Goal: Transaction & Acquisition: Book appointment/travel/reservation

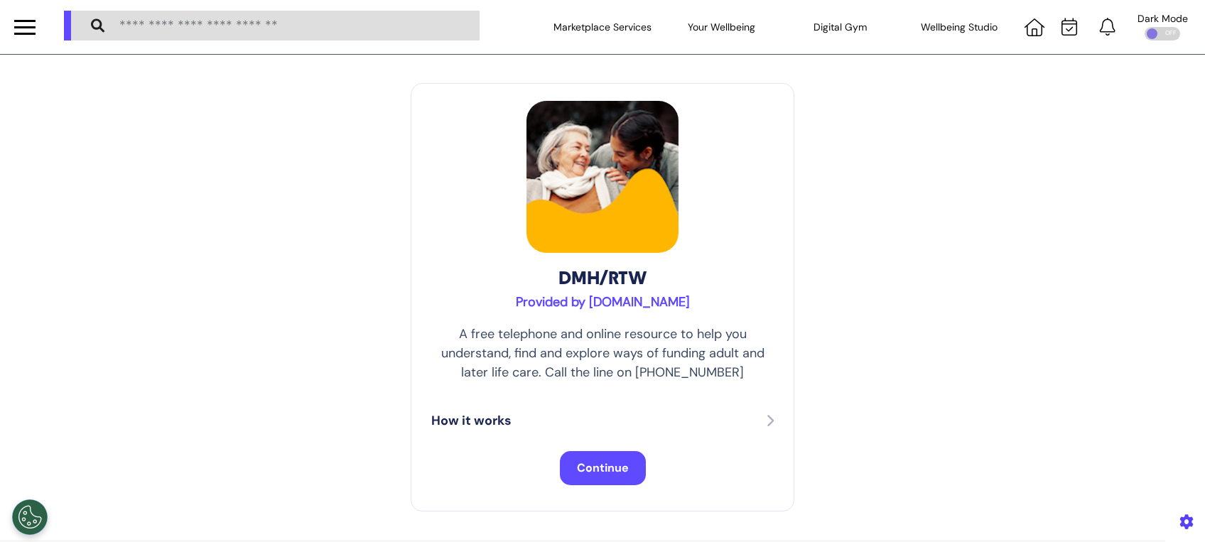
click at [585, 473] on span "Continue" at bounding box center [603, 467] width 52 height 15
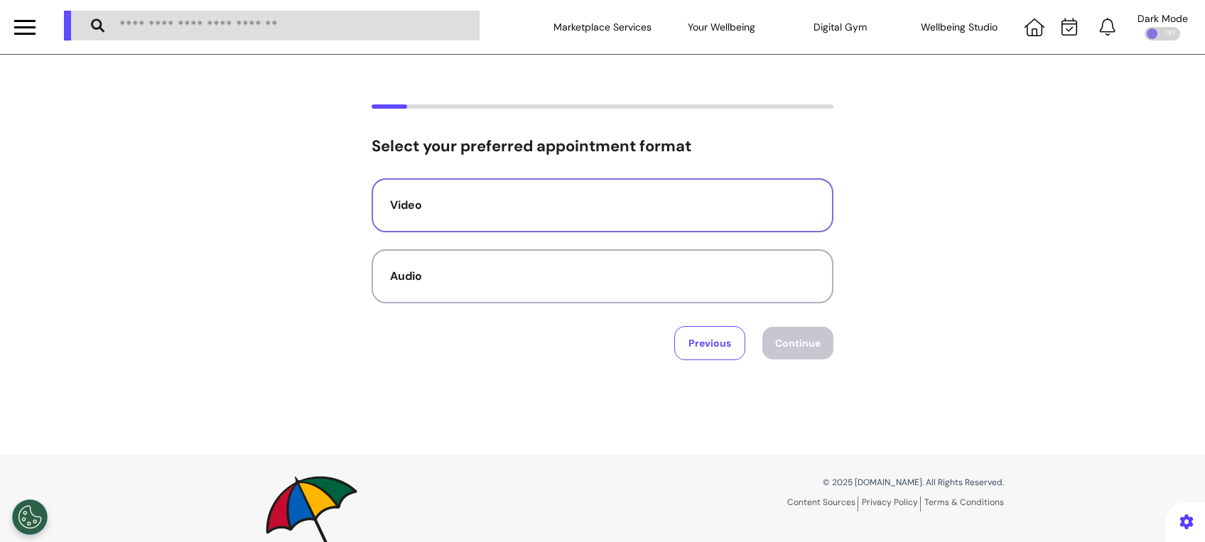
click at [685, 183] on button "Video" at bounding box center [602, 205] width 462 height 54
click at [795, 345] on button "Continue" at bounding box center [797, 343] width 71 height 33
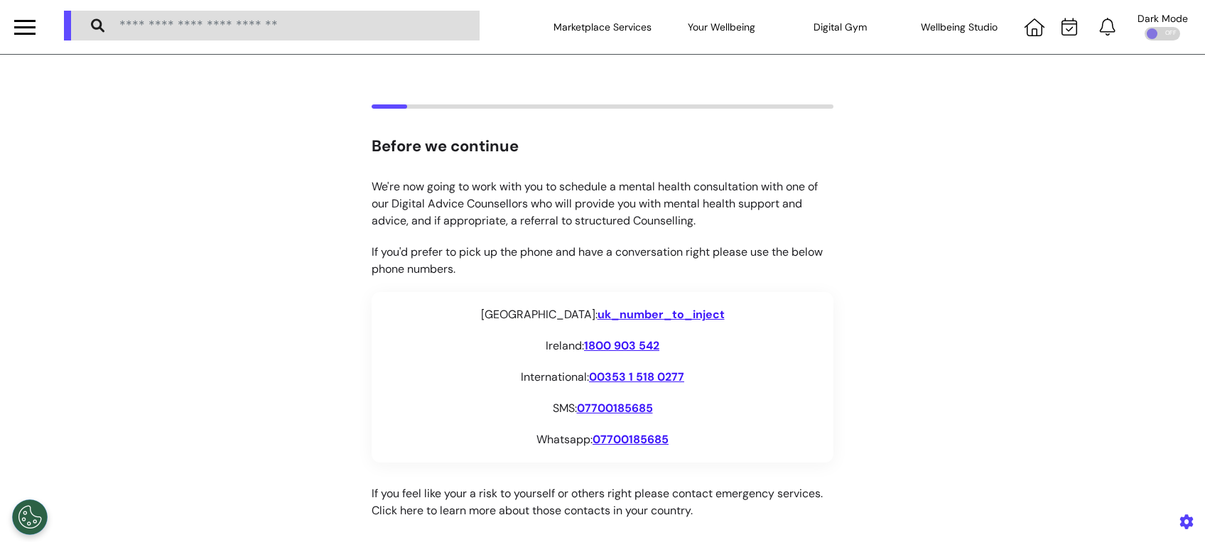
scroll to position [244, 0]
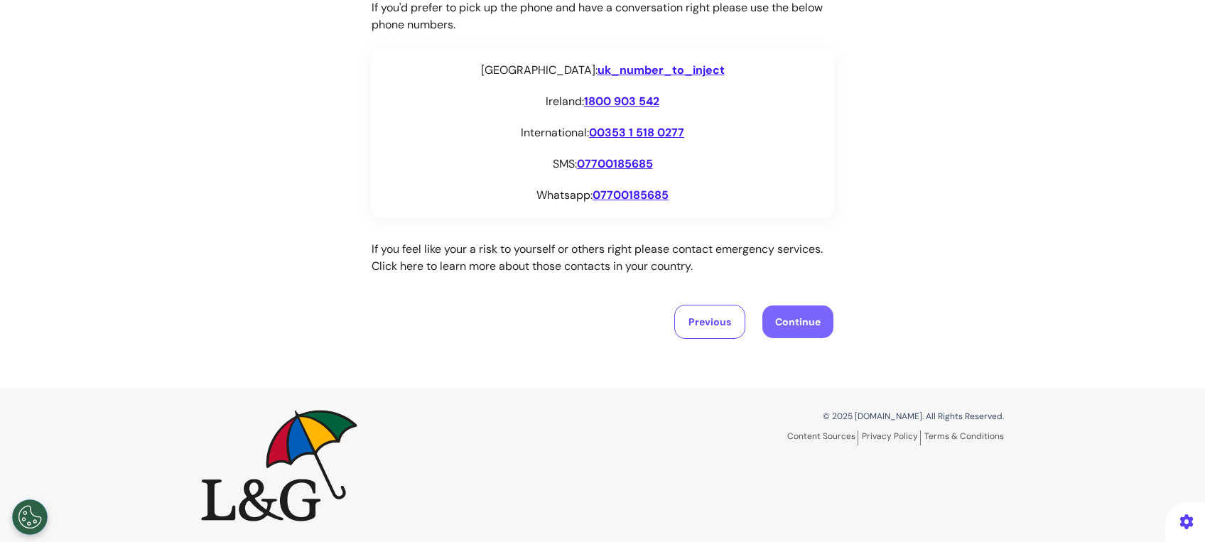
click at [793, 327] on button "Continue" at bounding box center [797, 321] width 71 height 33
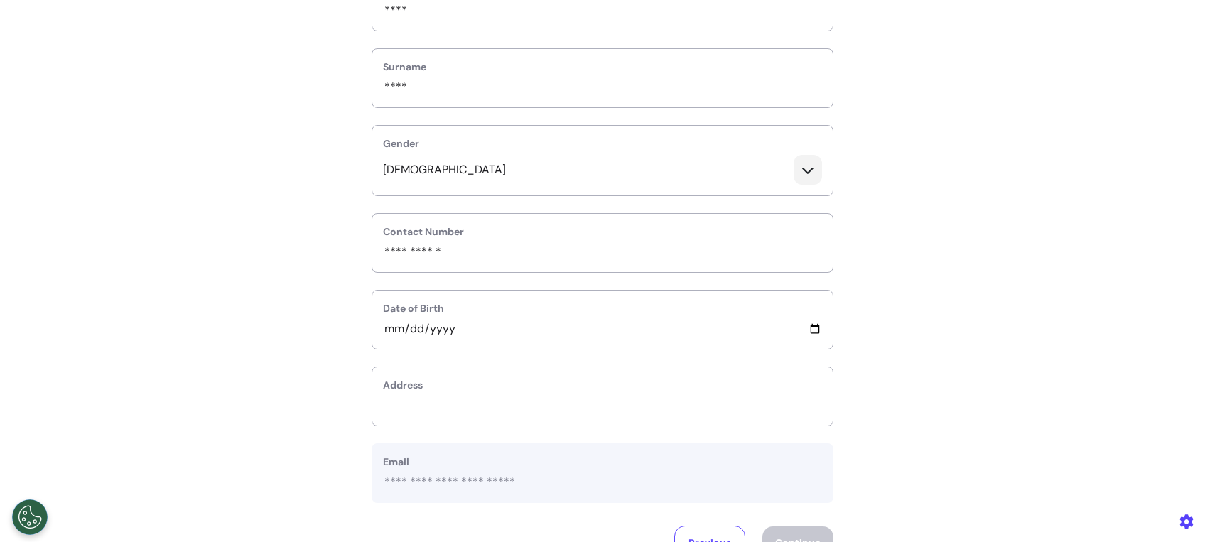
scroll to position [284, 0]
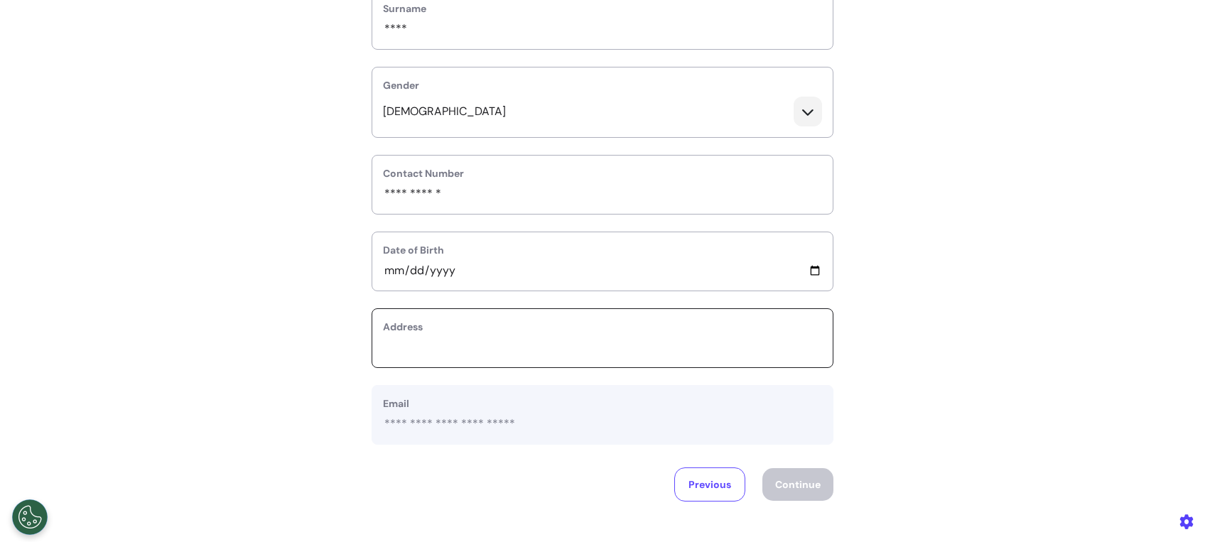
click at [528, 348] on input "text_area" at bounding box center [602, 347] width 439 height 18
type input "**"
click at [800, 472] on button "Continue" at bounding box center [797, 484] width 71 height 33
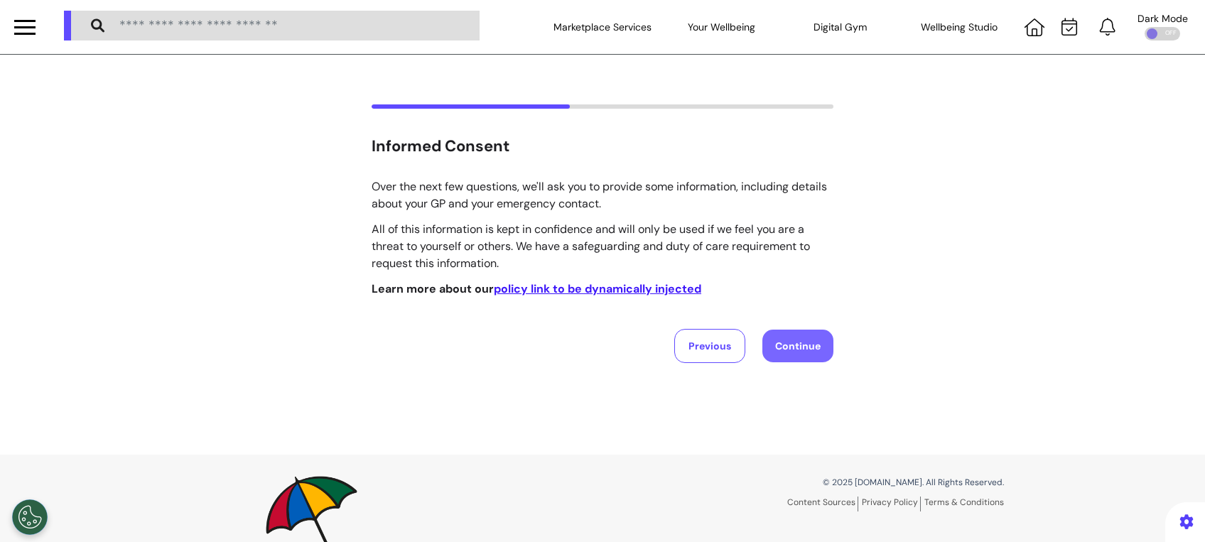
click at [788, 354] on button "Continue" at bounding box center [797, 346] width 71 height 33
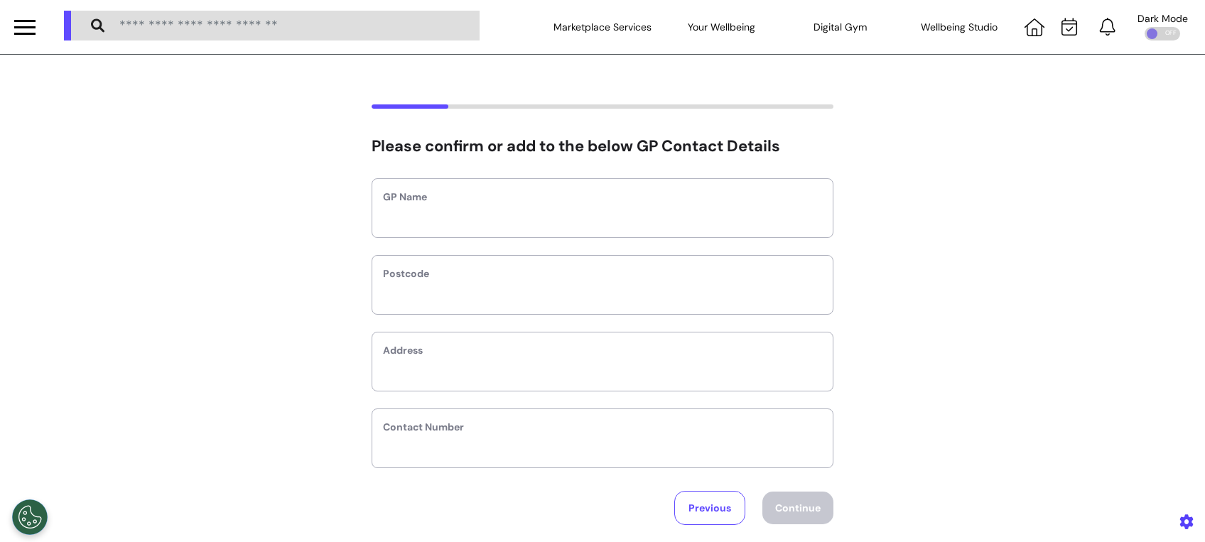
click at [636, 207] on div "GP Name" at bounding box center [602, 208] width 462 height 60
click at [623, 219] on input "text" at bounding box center [602, 217] width 439 height 18
type input "**"
click at [577, 304] on div "Postcode" at bounding box center [602, 285] width 462 height 60
click at [577, 293] on input "text" at bounding box center [602, 294] width 439 height 18
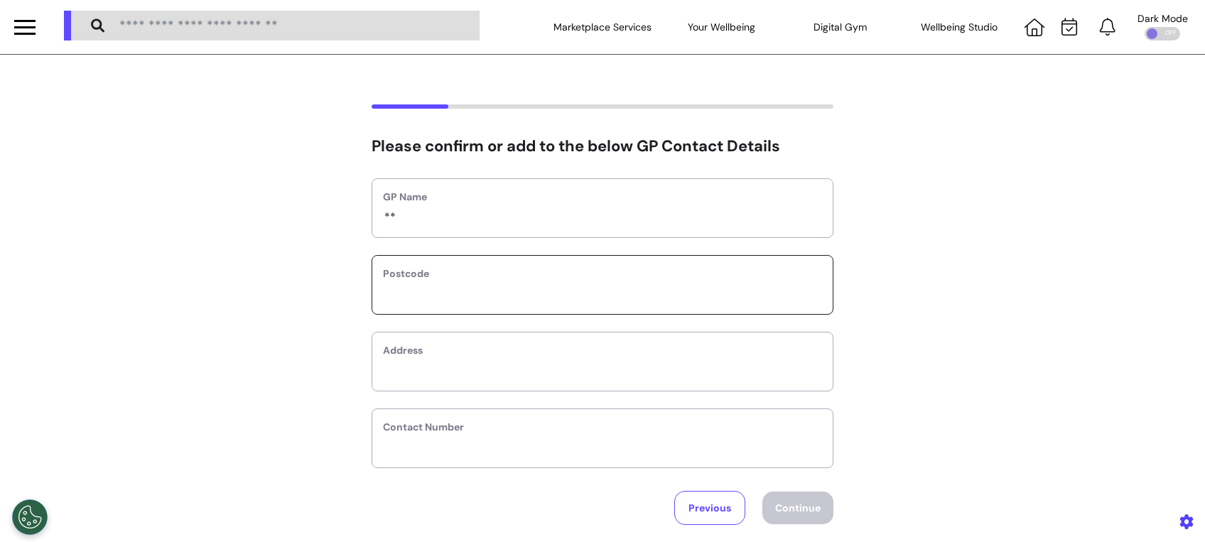
type input "*******"
type input "**********"
click at [793, 497] on button "Continue" at bounding box center [797, 508] width 71 height 33
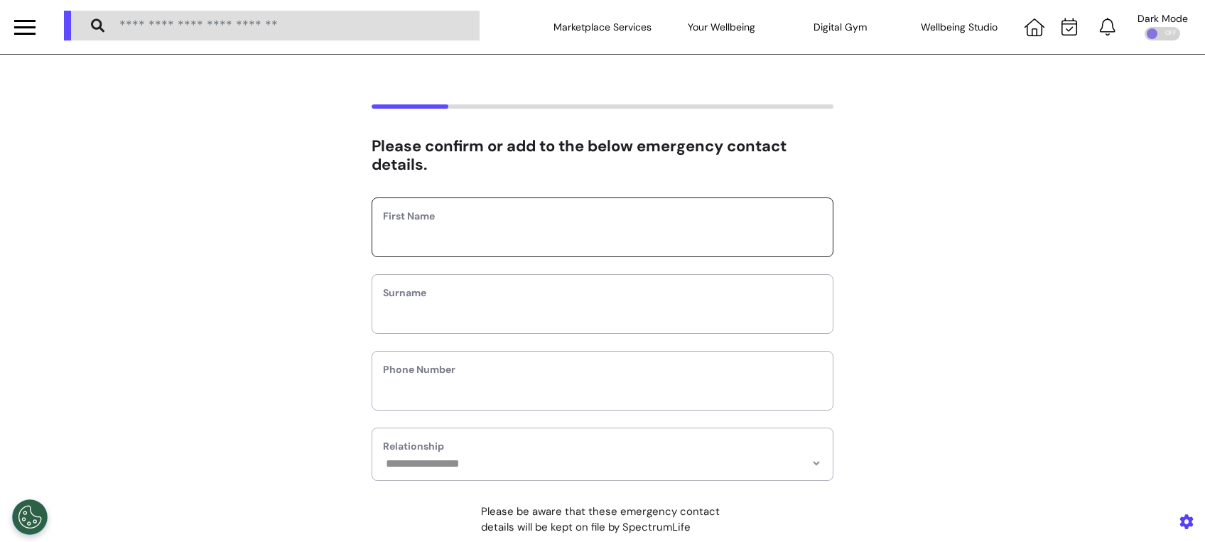
click at [537, 227] on input "text" at bounding box center [602, 236] width 439 height 18
type input "****"
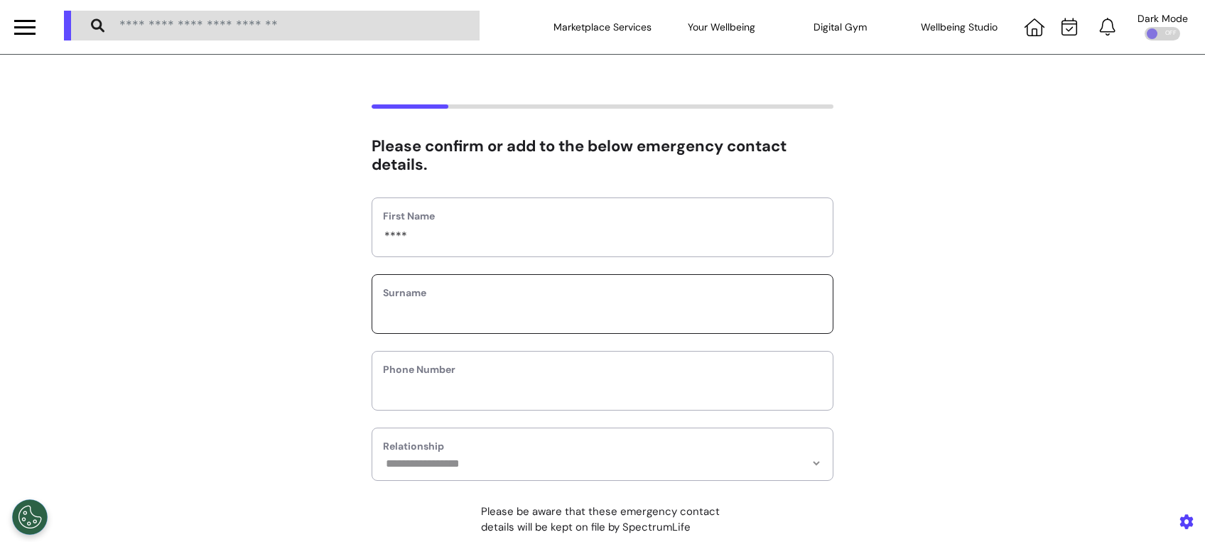
type input "****"
type input "**********"
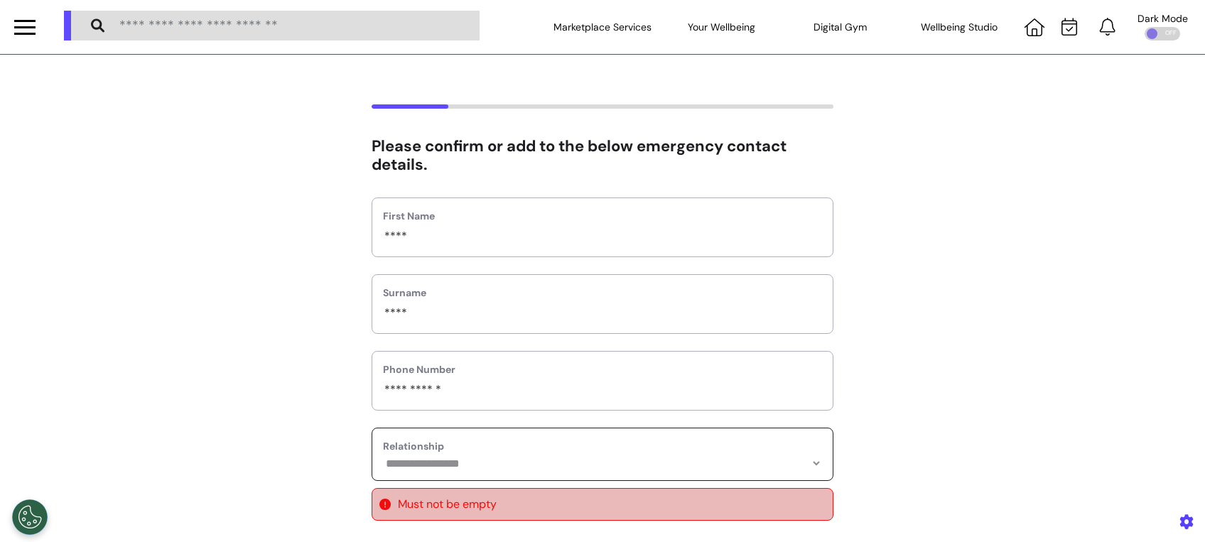
click at [566, 468] on select "**********" at bounding box center [602, 463] width 439 height 12
select select "*******"
click at [383, 457] on select "**********" at bounding box center [602, 463] width 439 height 12
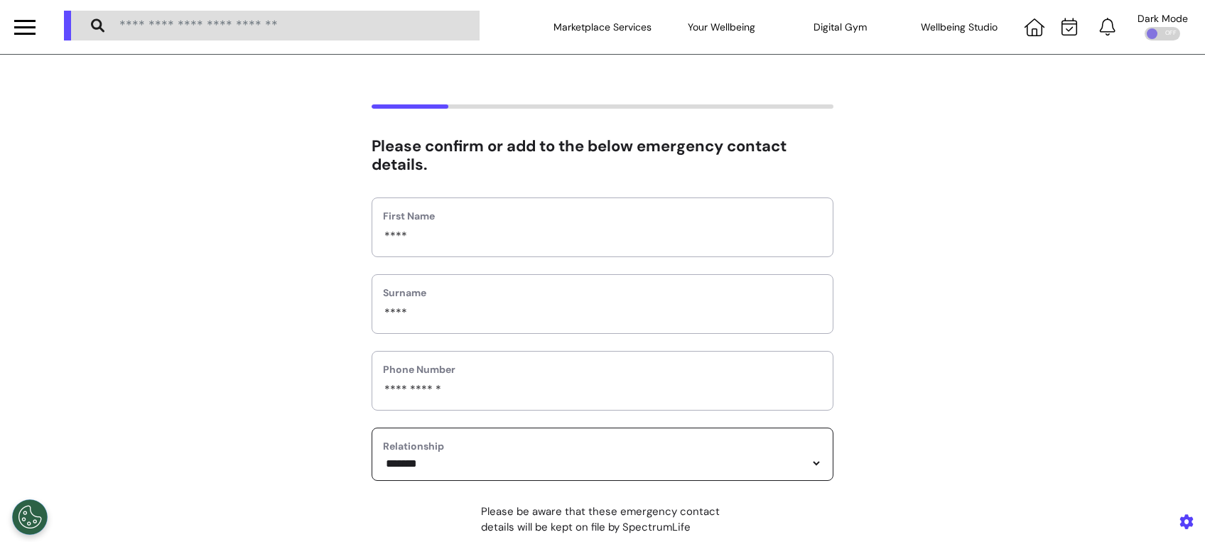
scroll to position [257, 0]
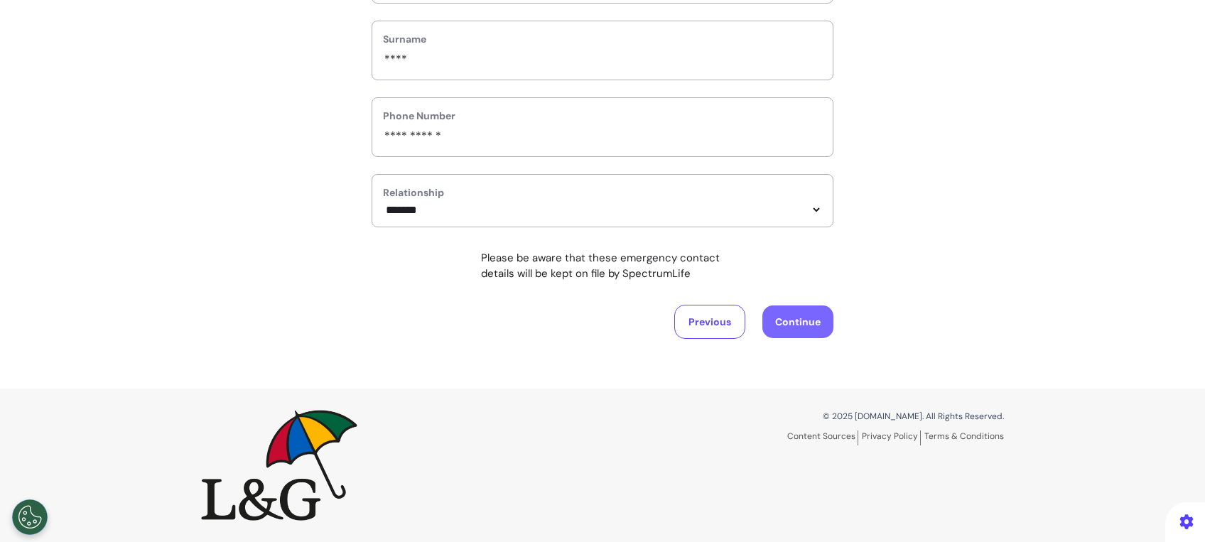
click at [773, 317] on button "Continue" at bounding box center [797, 321] width 71 height 33
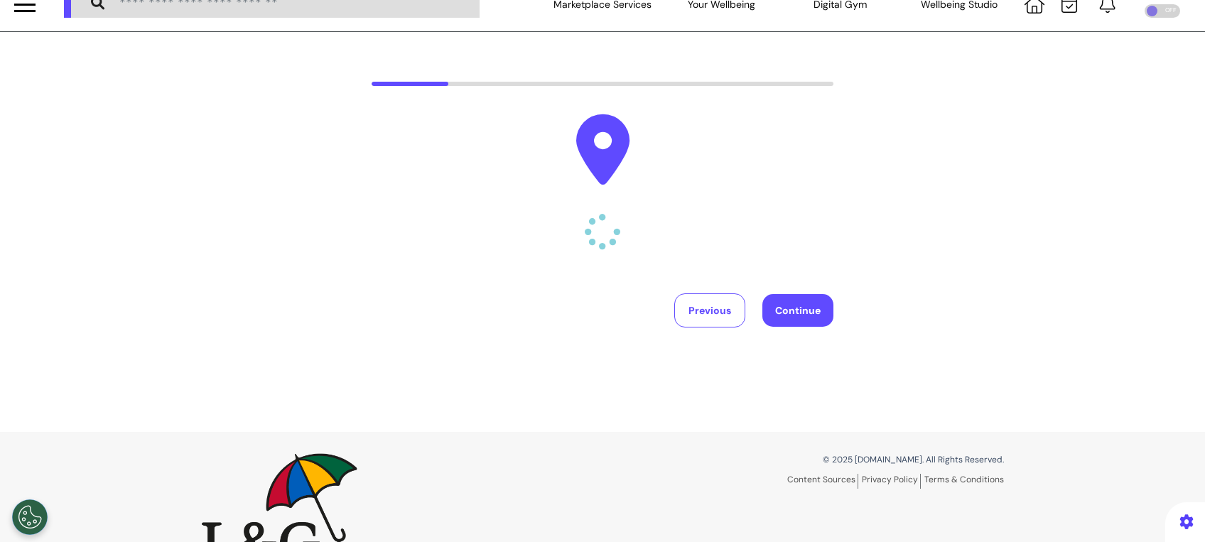
scroll to position [0, 0]
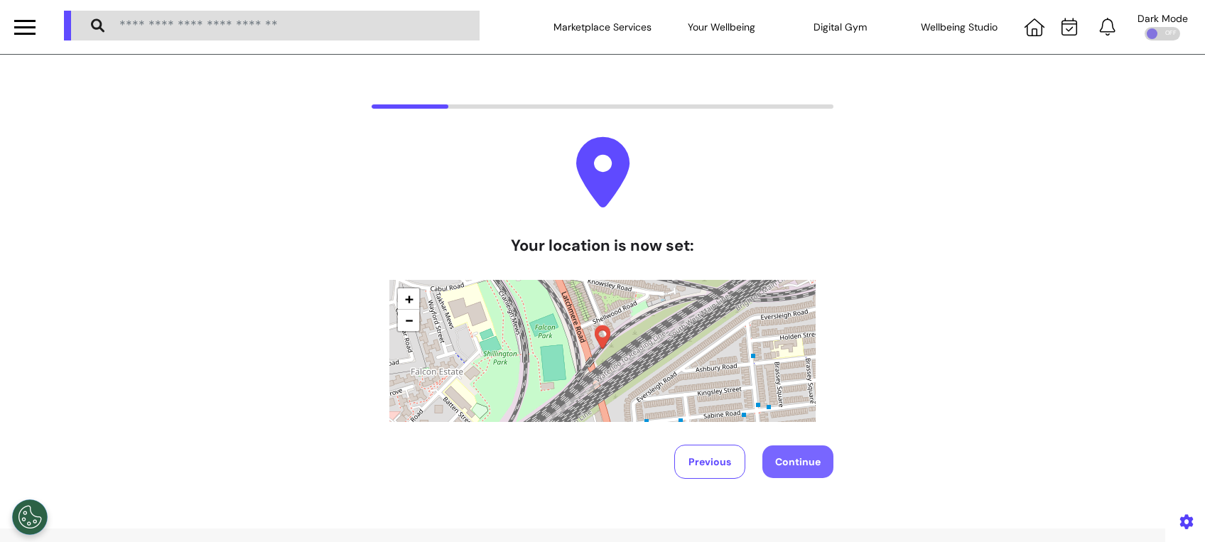
click at [779, 467] on button "Continue" at bounding box center [797, 461] width 71 height 33
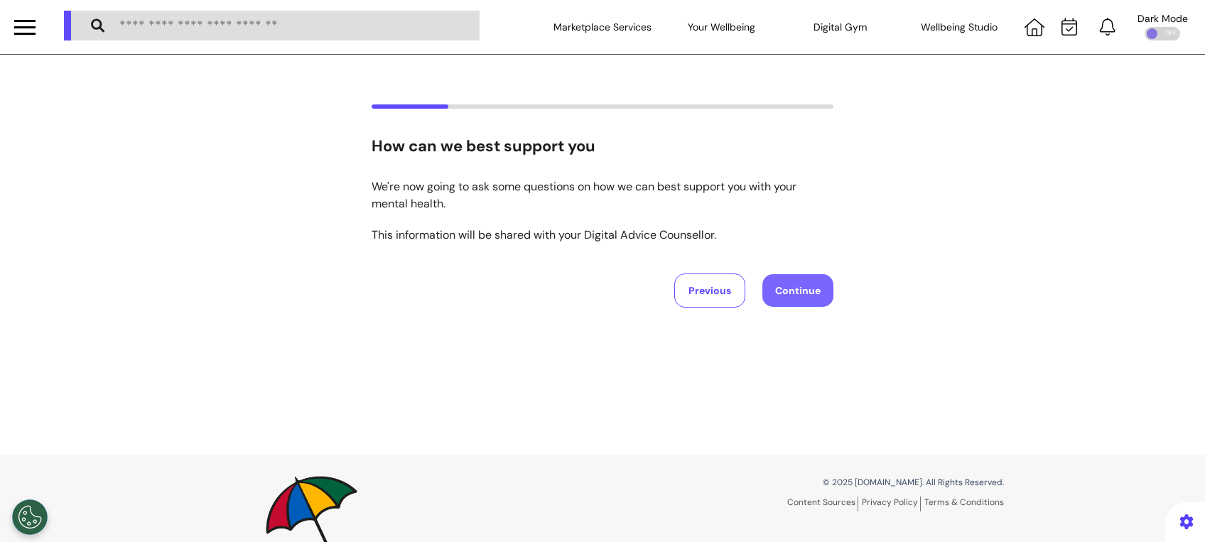
click at [801, 284] on button "Continue" at bounding box center [797, 290] width 71 height 33
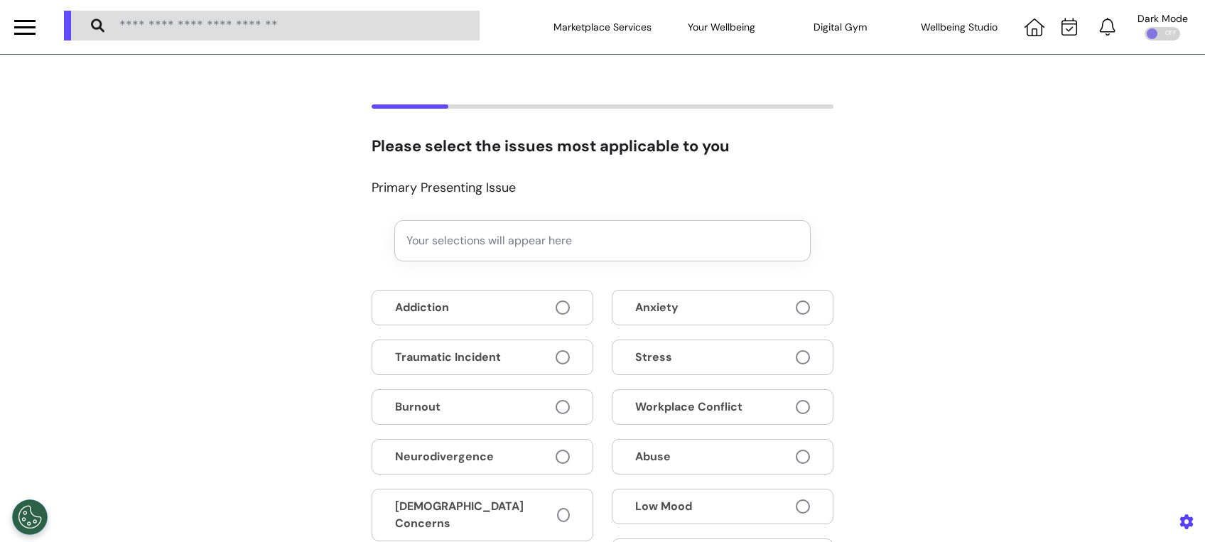
click at [786, 309] on button "Anxiety" at bounding box center [723, 308] width 222 height 36
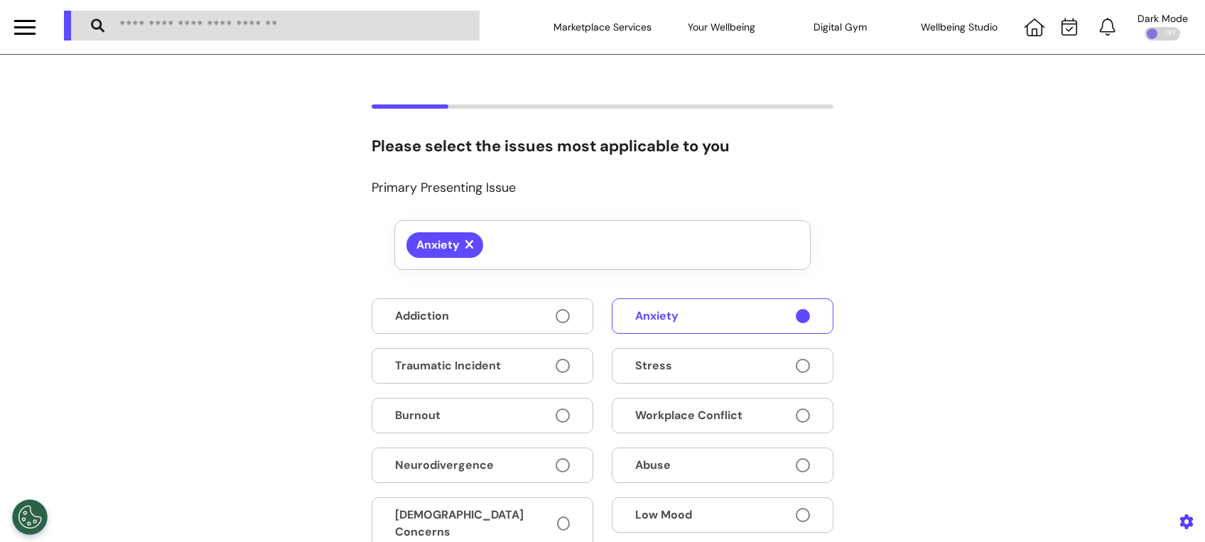
click at [770, 359] on button "Stress" at bounding box center [723, 366] width 222 height 36
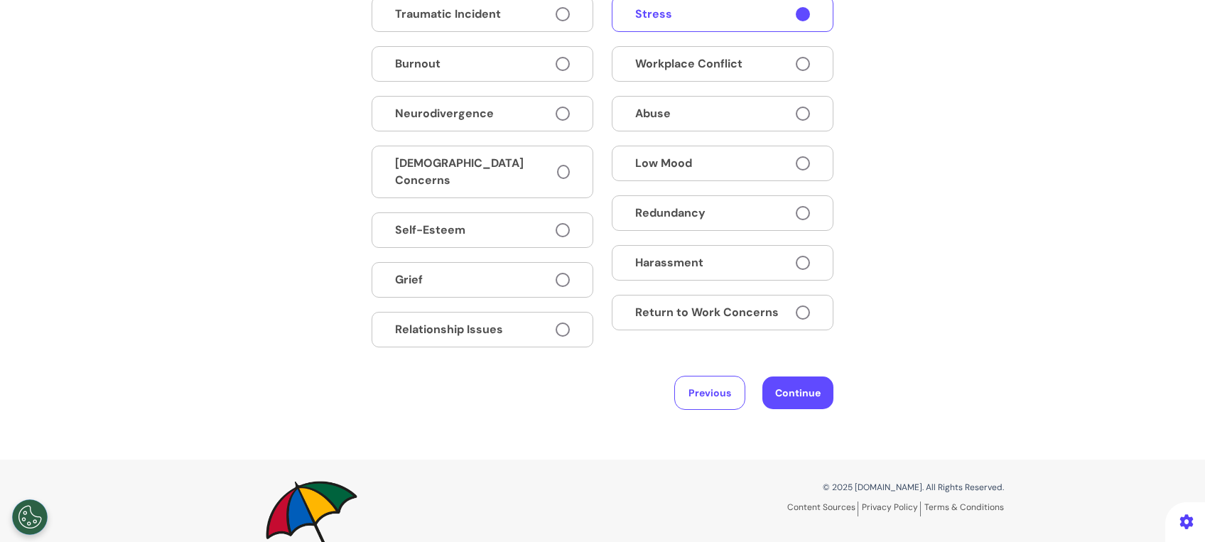
scroll to position [413, 0]
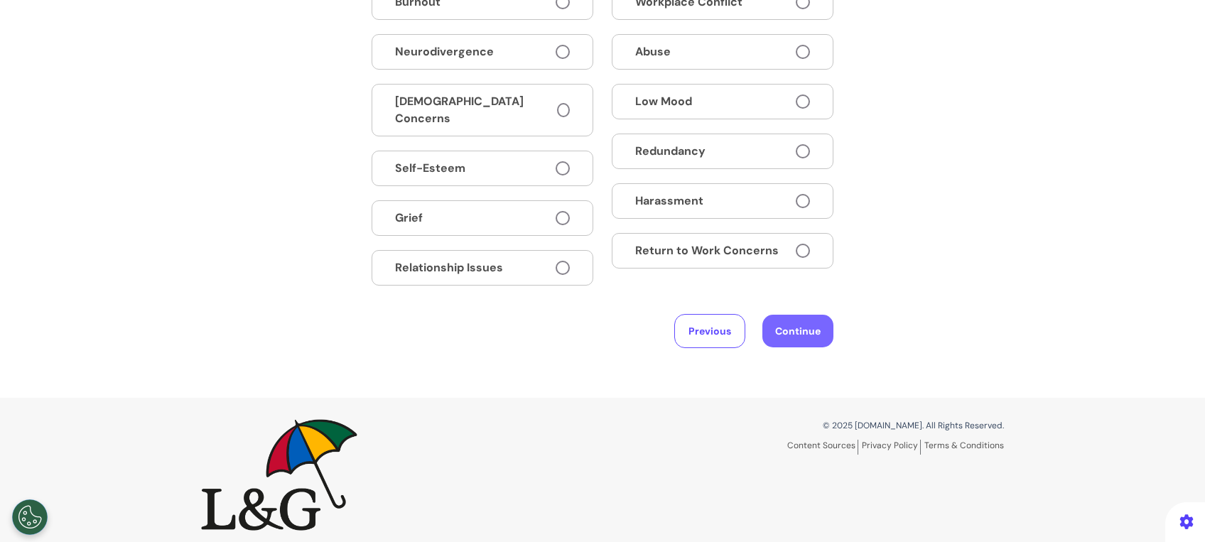
click at [765, 317] on button "Continue" at bounding box center [797, 331] width 71 height 33
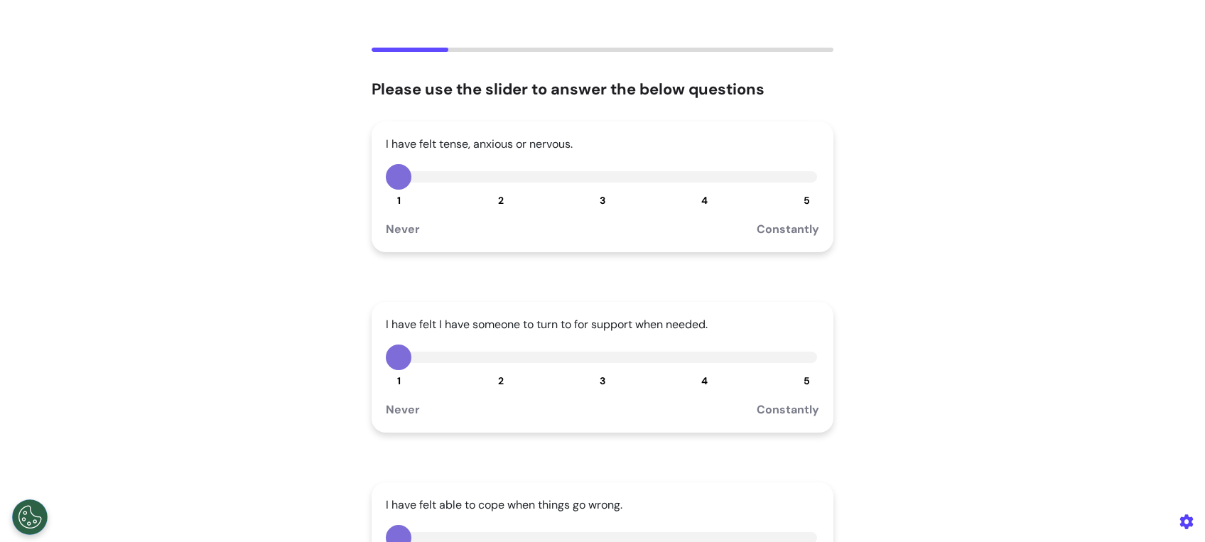
scroll to position [0, 0]
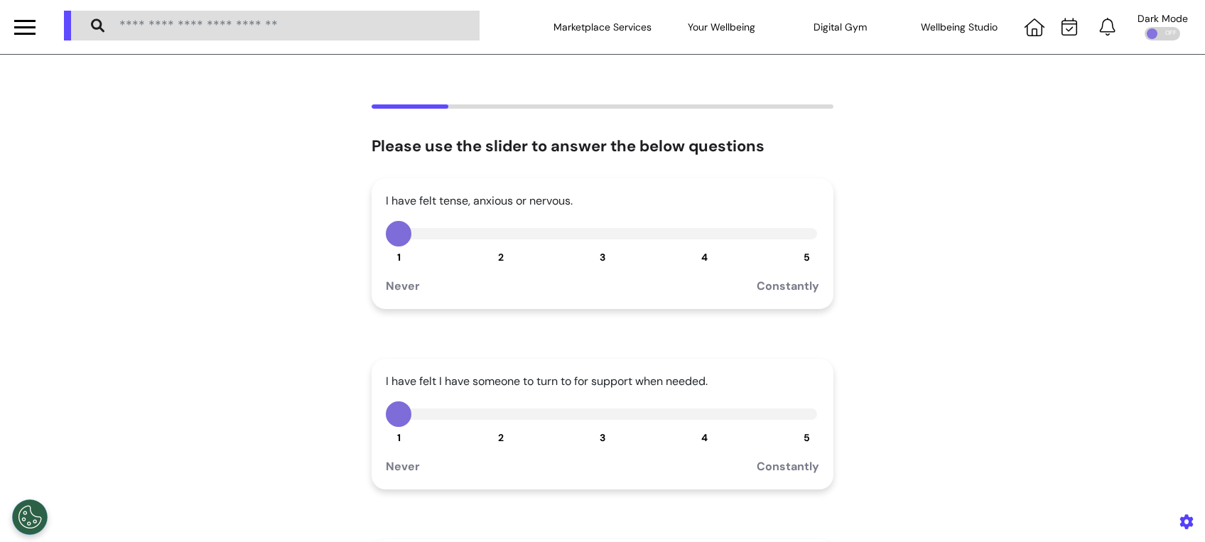
click at [590, 239] on button "3" at bounding box center [603, 234] width 26 height 26
click at [597, 425] on button "3" at bounding box center [603, 414] width 26 height 26
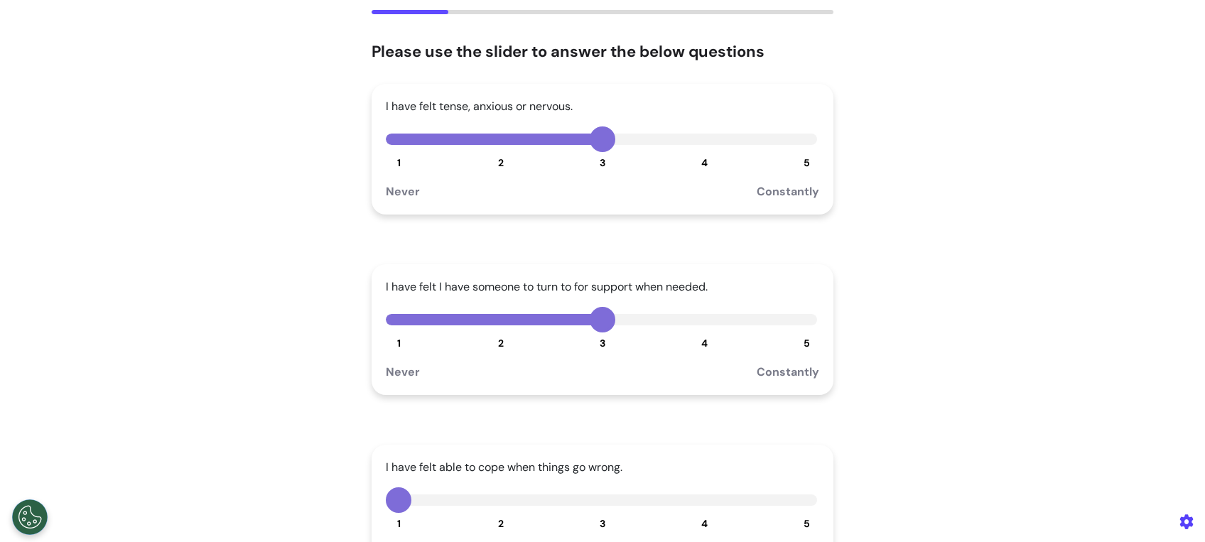
scroll to position [189, 0]
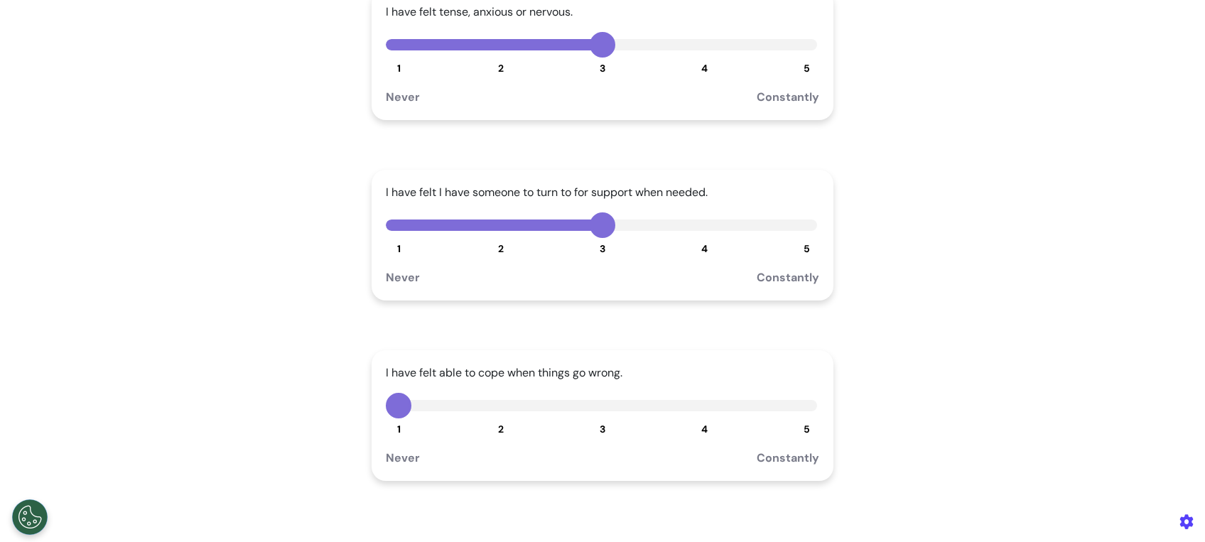
click at [600, 428] on span "3" at bounding box center [603, 429] width 6 height 13
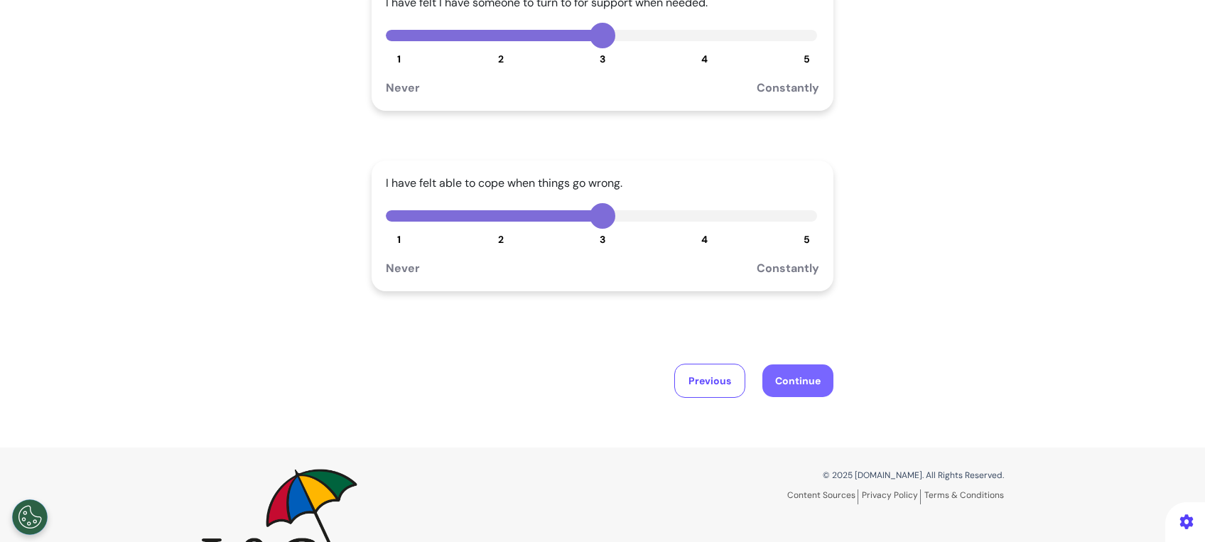
click at [808, 389] on button "Continue" at bounding box center [797, 380] width 71 height 33
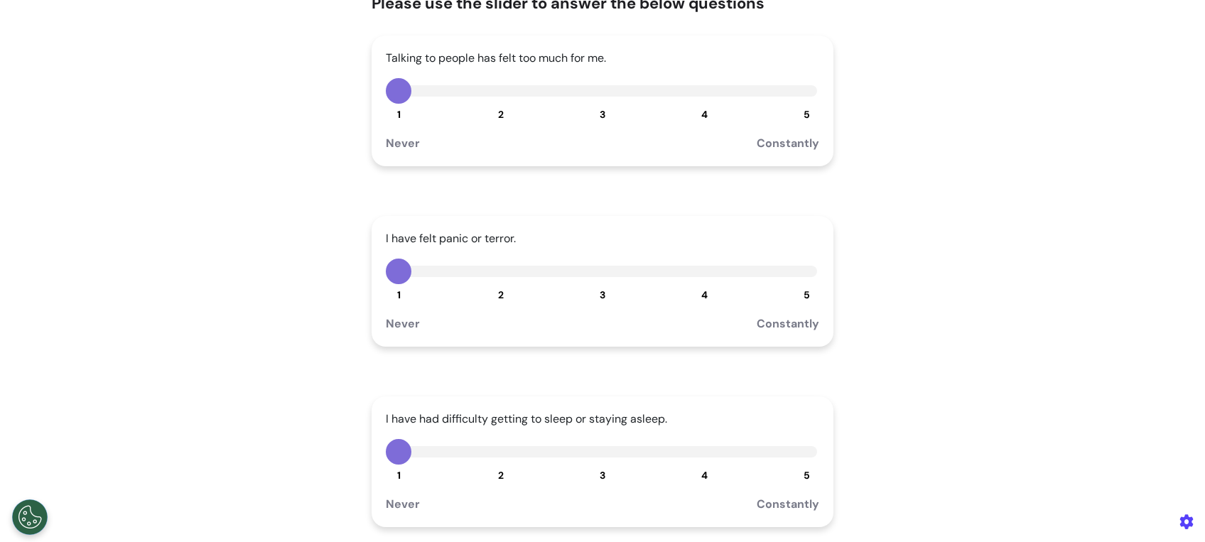
scroll to position [0, 0]
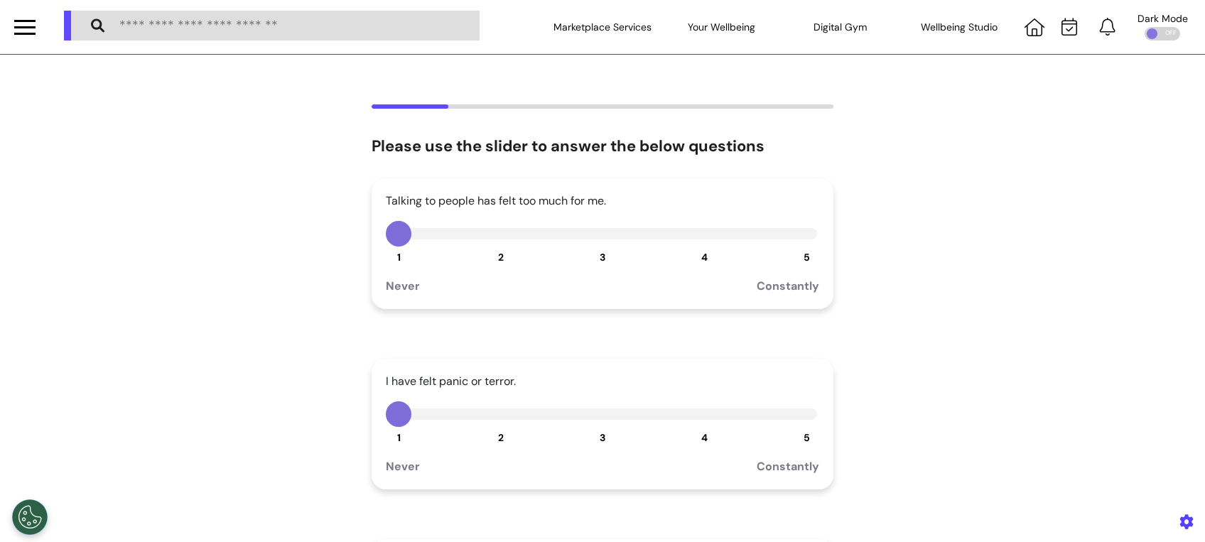
click at [591, 244] on button "3" at bounding box center [603, 234] width 26 height 26
click at [586, 431] on div "I have felt panic or terror. 1 2 3 4 5 Never Constantly" at bounding box center [602, 424] width 462 height 131
click at [600, 438] on span "3" at bounding box center [603, 437] width 6 height 13
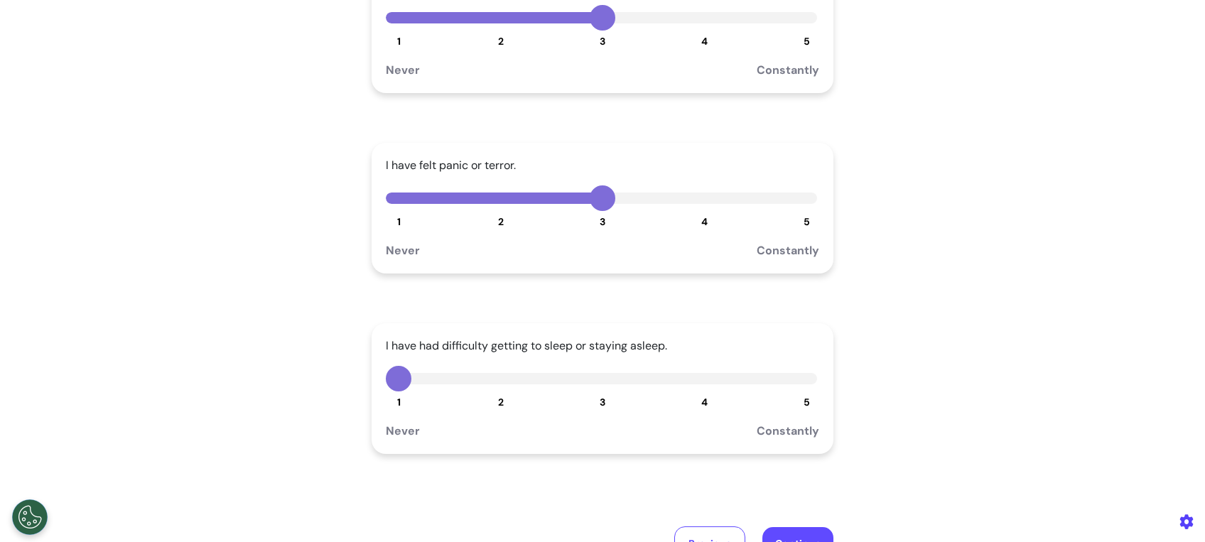
scroll to position [284, 0]
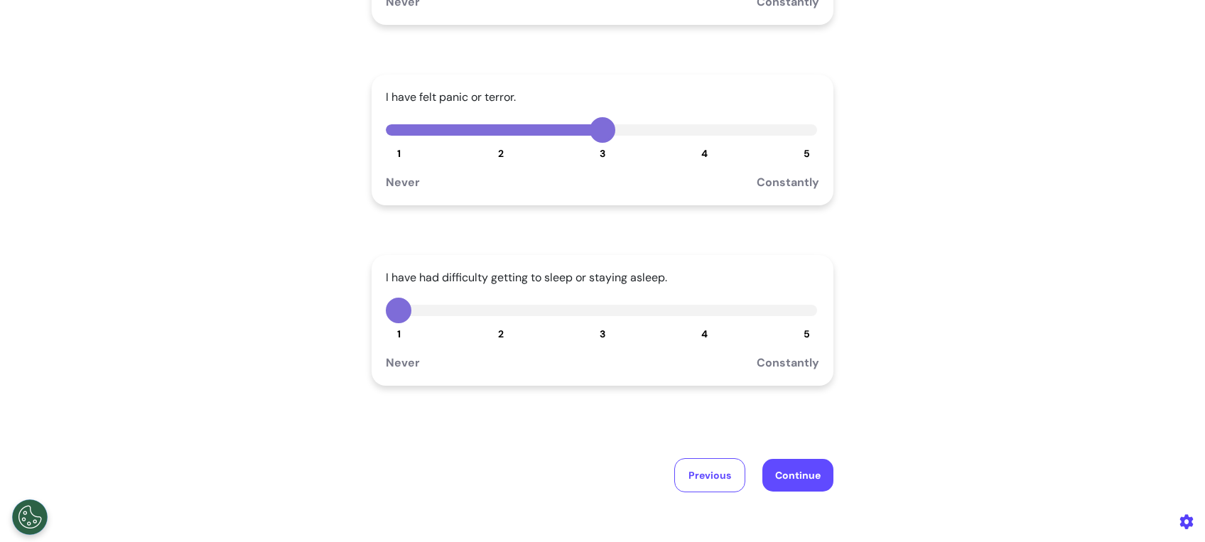
click at [600, 337] on span "3" at bounding box center [603, 333] width 6 height 13
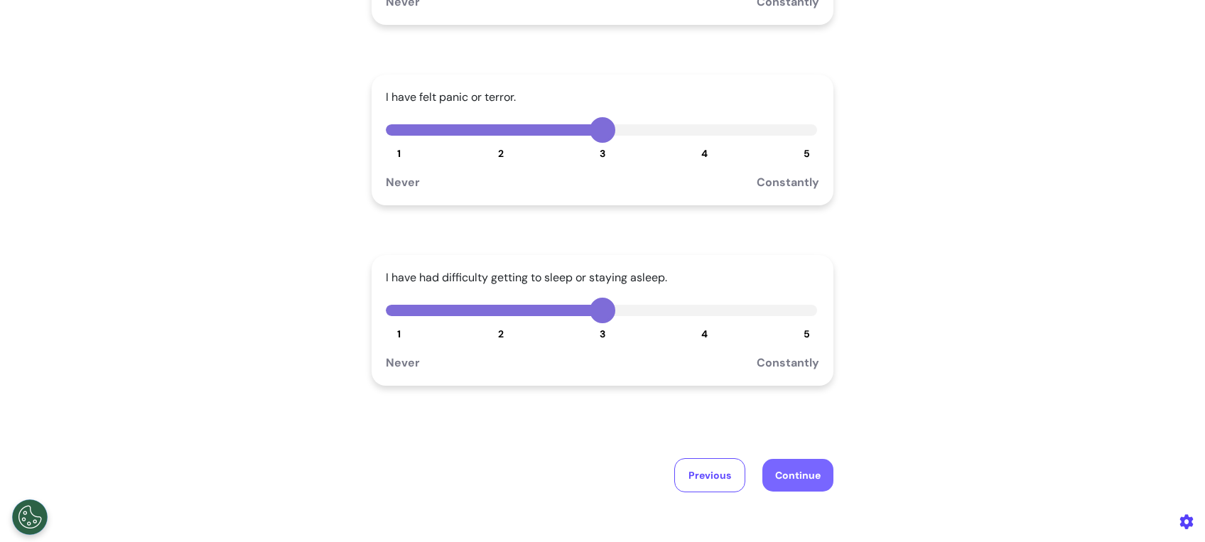
click at [787, 482] on button "Continue" at bounding box center [797, 475] width 71 height 33
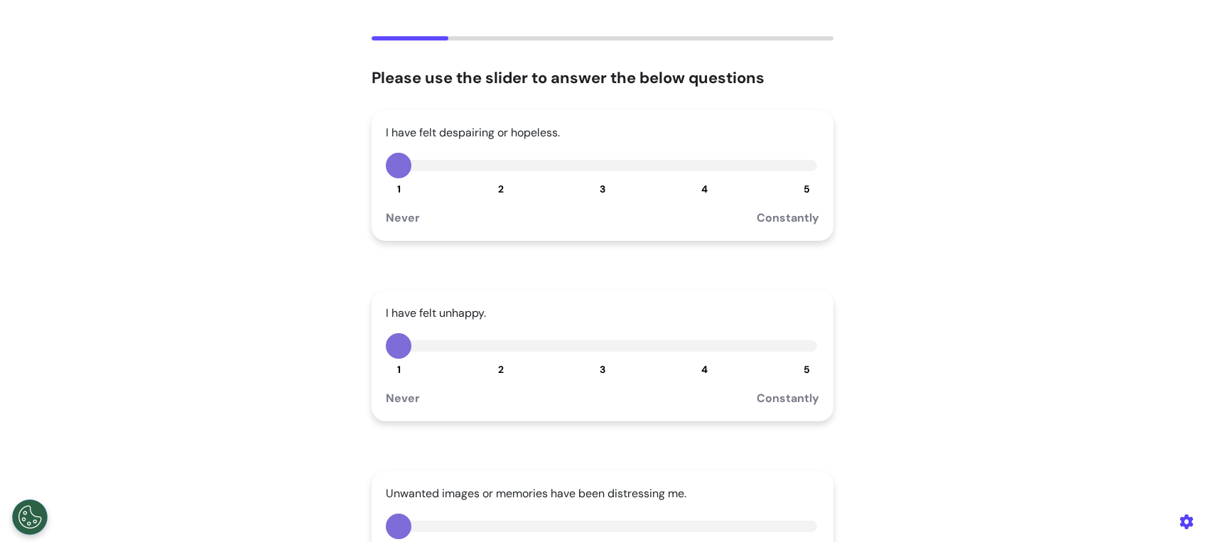
scroll to position [0, 0]
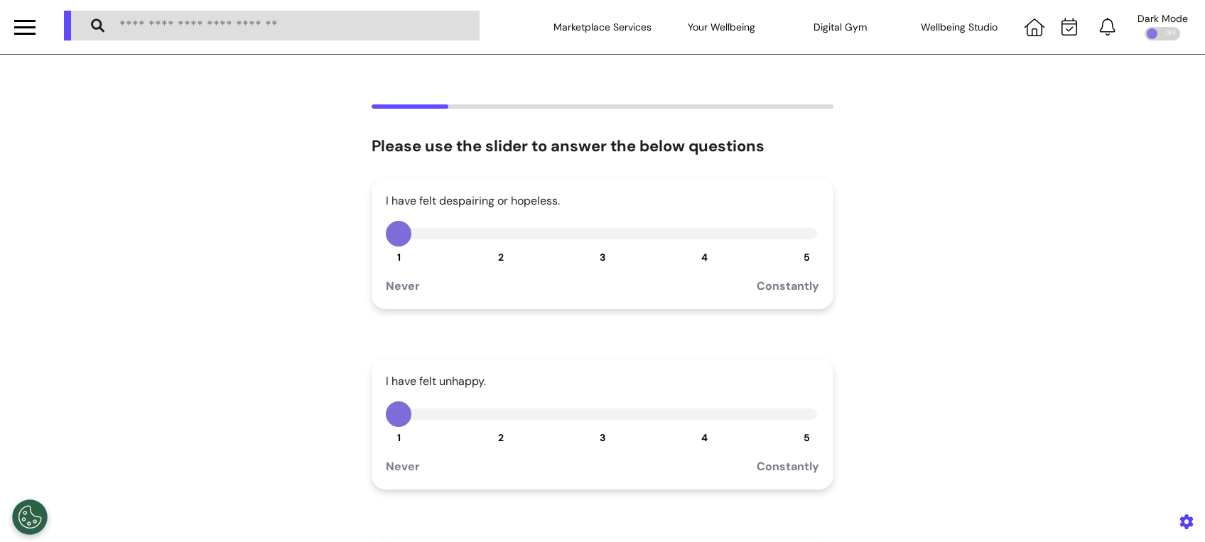
drag, startPoint x: 590, startPoint y: 236, endPoint x: 602, endPoint y: 290, distance: 55.5
click at [590, 240] on button "3" at bounding box center [603, 234] width 26 height 26
click at [600, 438] on span "3" at bounding box center [603, 437] width 6 height 13
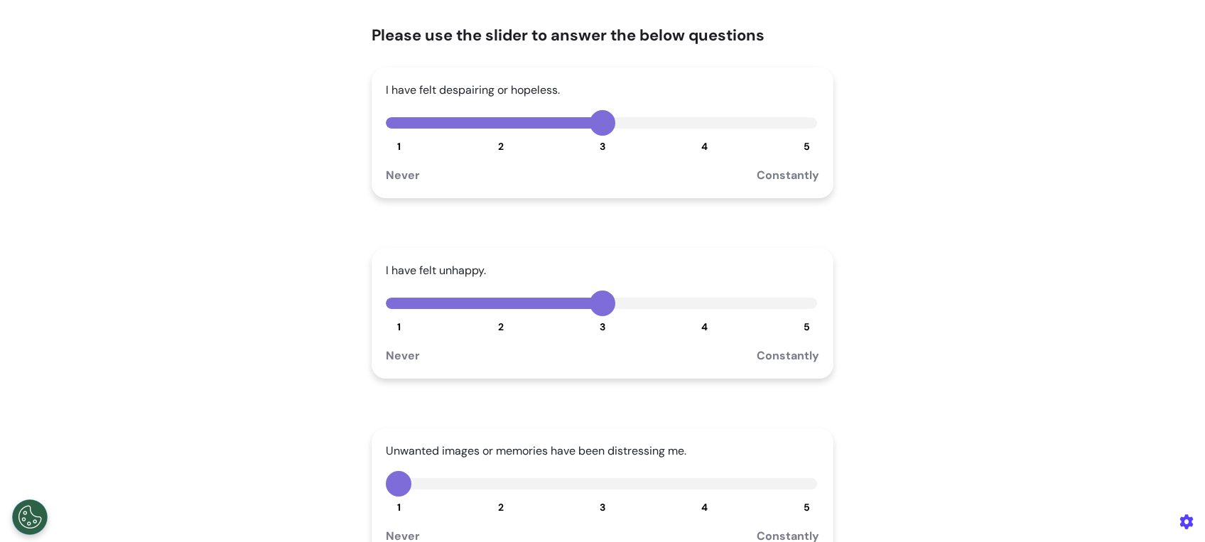
scroll to position [189, 0]
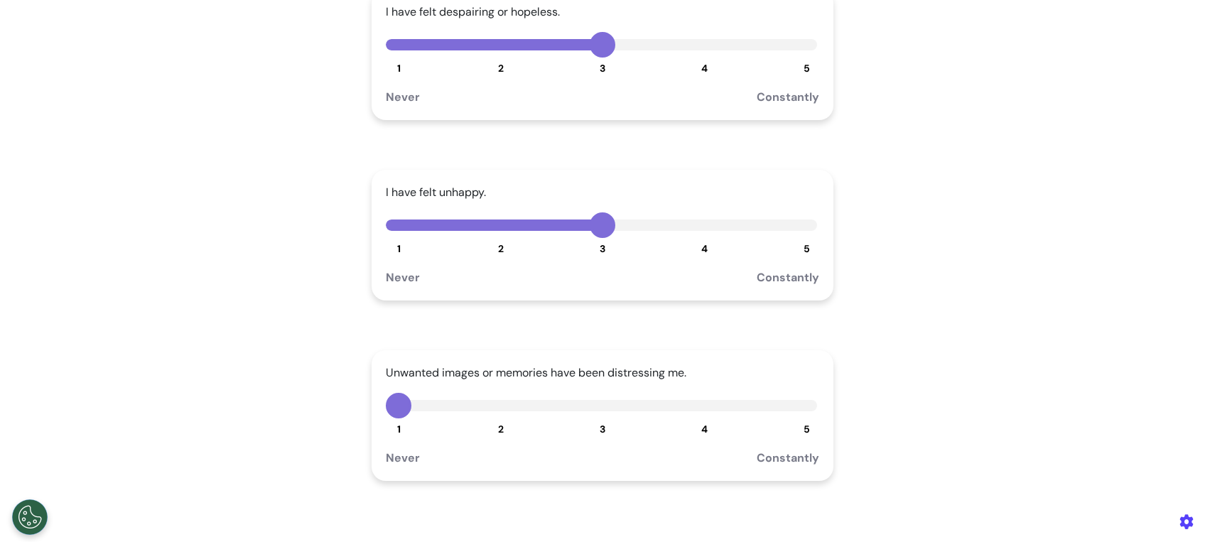
click at [589, 437] on div "Never Constantly" at bounding box center [602, 450] width 433 height 31
click at [600, 424] on span "3" at bounding box center [603, 429] width 6 height 13
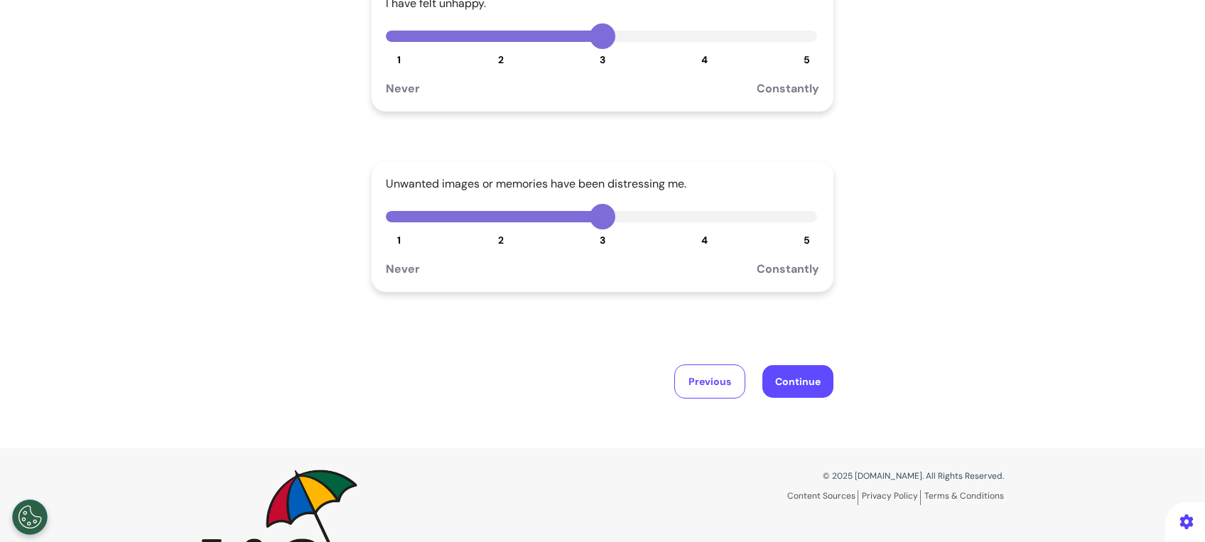
scroll to position [379, 0]
click at [790, 378] on button "Continue" at bounding box center [797, 380] width 71 height 33
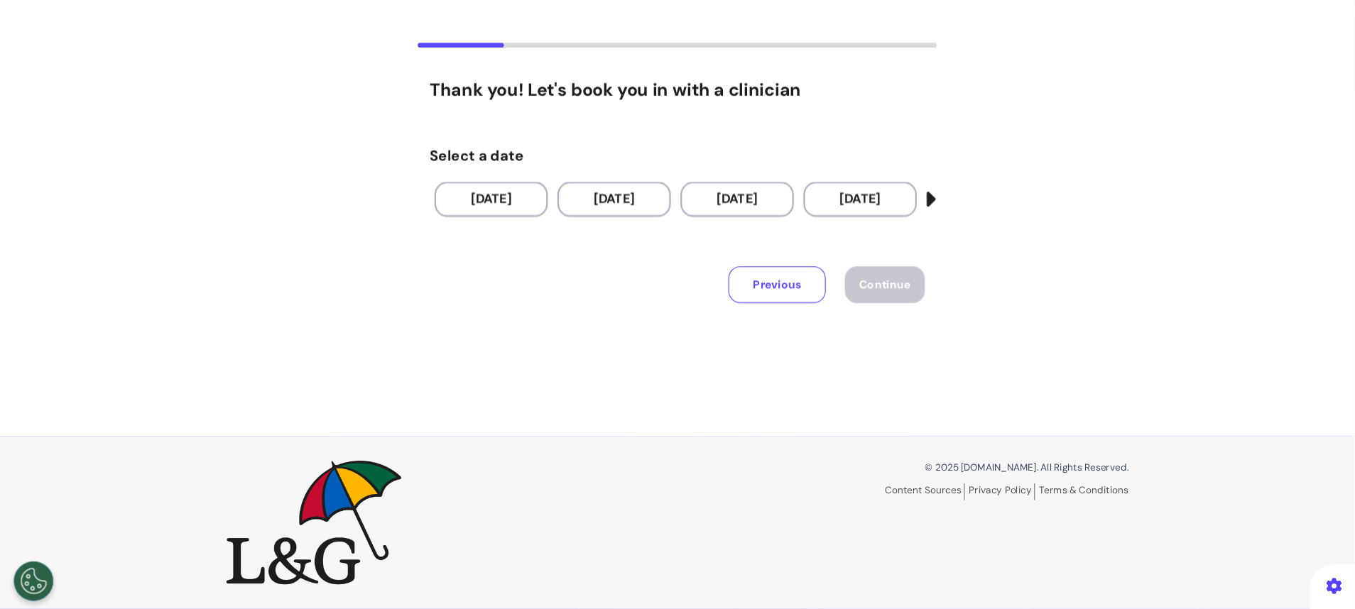
scroll to position [0, 0]
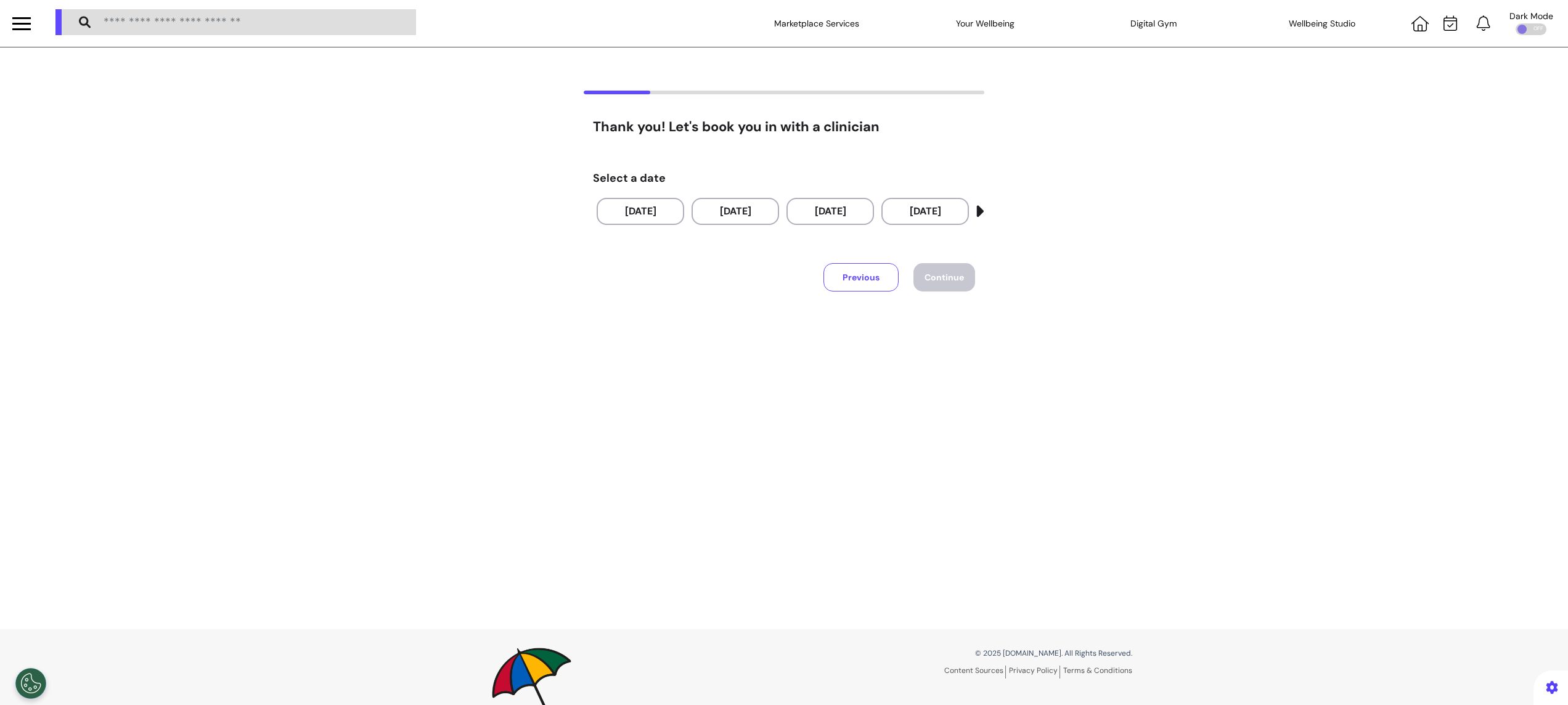
drag, startPoint x: 968, startPoint y: 15, endPoint x: 927, endPoint y: 408, distance: 395.1
click at [927, 408] on div "Thank you! Let's book you in with a clinician Select a date 19 Sep 2025 20 Sep …" at bounding box center [784, 338] width 1568 height 582
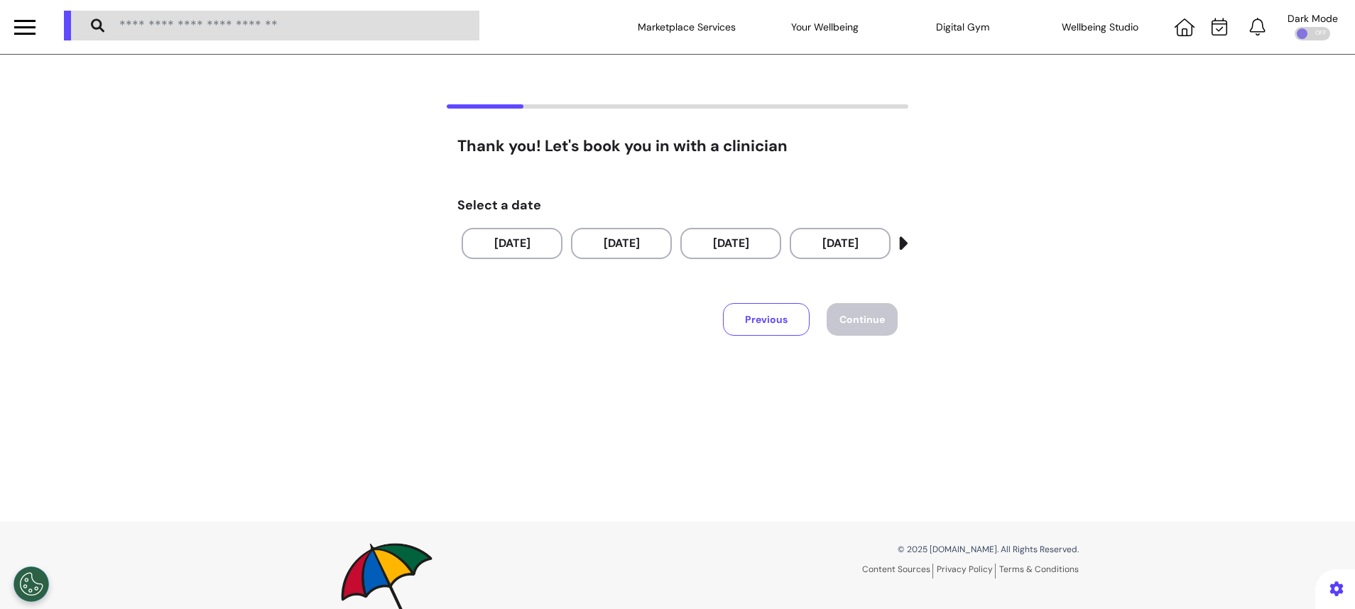
drag, startPoint x: 1487, startPoint y: 44, endPoint x: 575, endPoint y: 315, distance: 951.6
click at [575, 315] on div "Select a date 19 Sep 2025 20 Sep 2025 21 Sep 2025 22 Sep 2025 23 Sep 2025 24 Se…" at bounding box center [677, 263] width 440 height 159
click at [499, 238] on button "19 Sep 2025" at bounding box center [512, 243] width 101 height 31
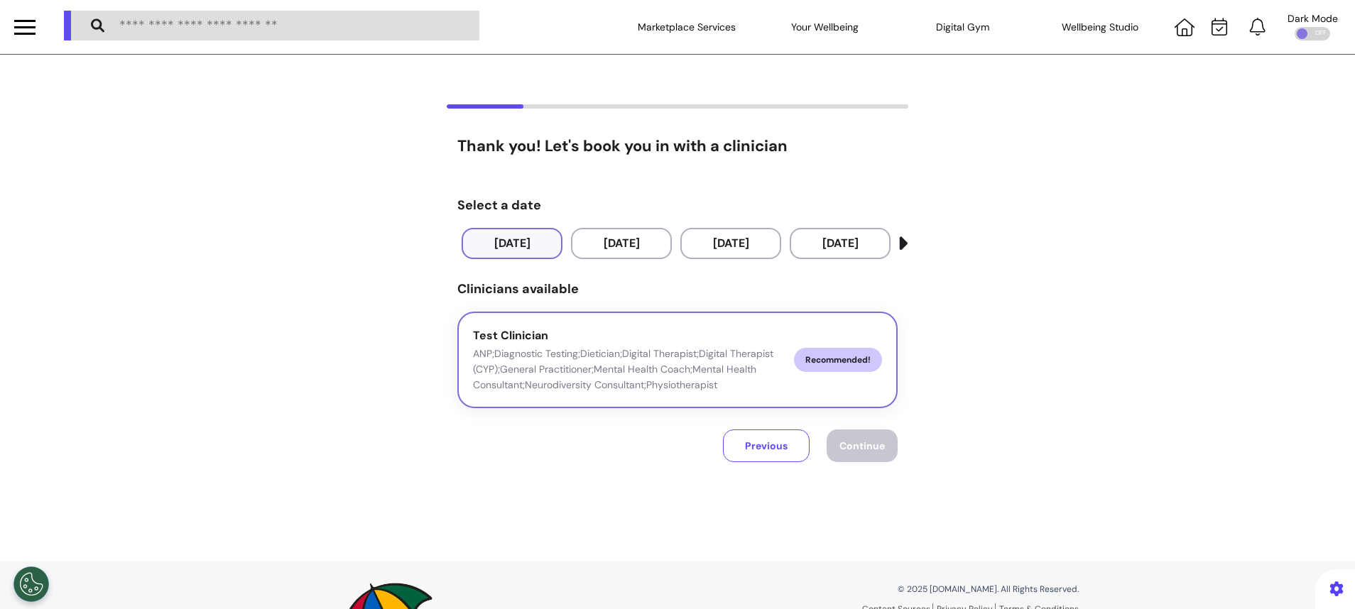
click at [588, 348] on p "ANP;Diagnostic Testing;Dietician;Digital Therapist;Digital Therapist (CYP);Gene…" at bounding box center [628, 369] width 310 height 47
click at [609, 247] on button "20 Sep 2025" at bounding box center [621, 243] width 101 height 31
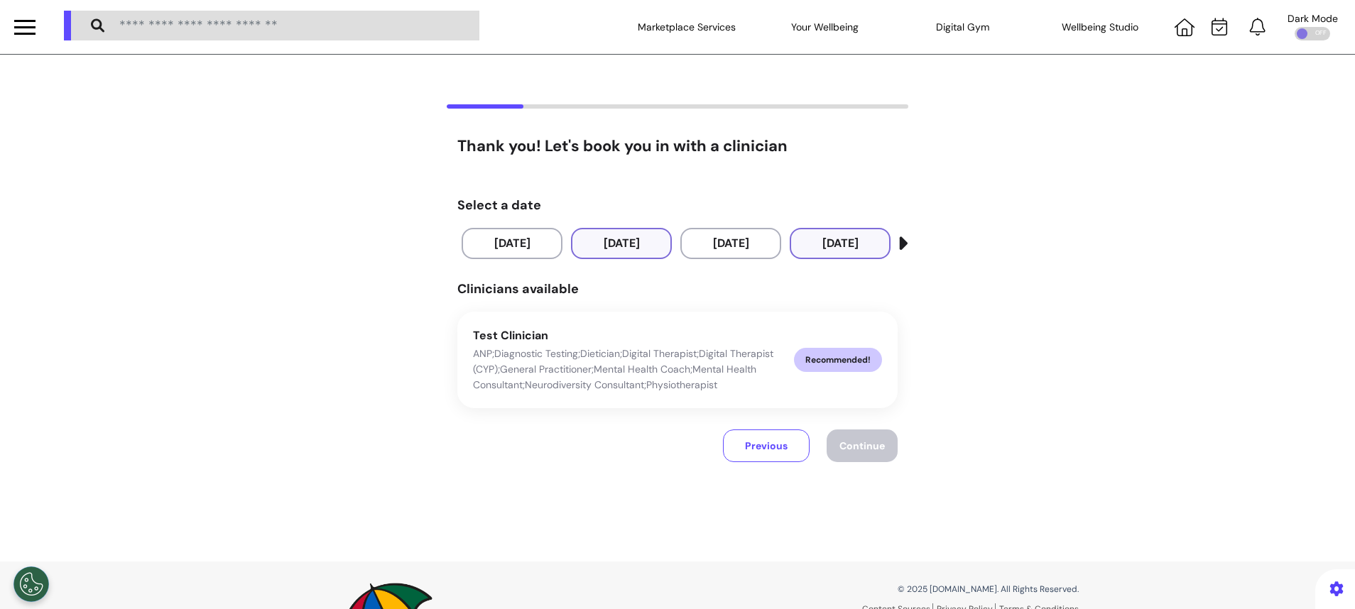
click at [801, 238] on button "22 Sep 2025" at bounding box center [840, 243] width 101 height 31
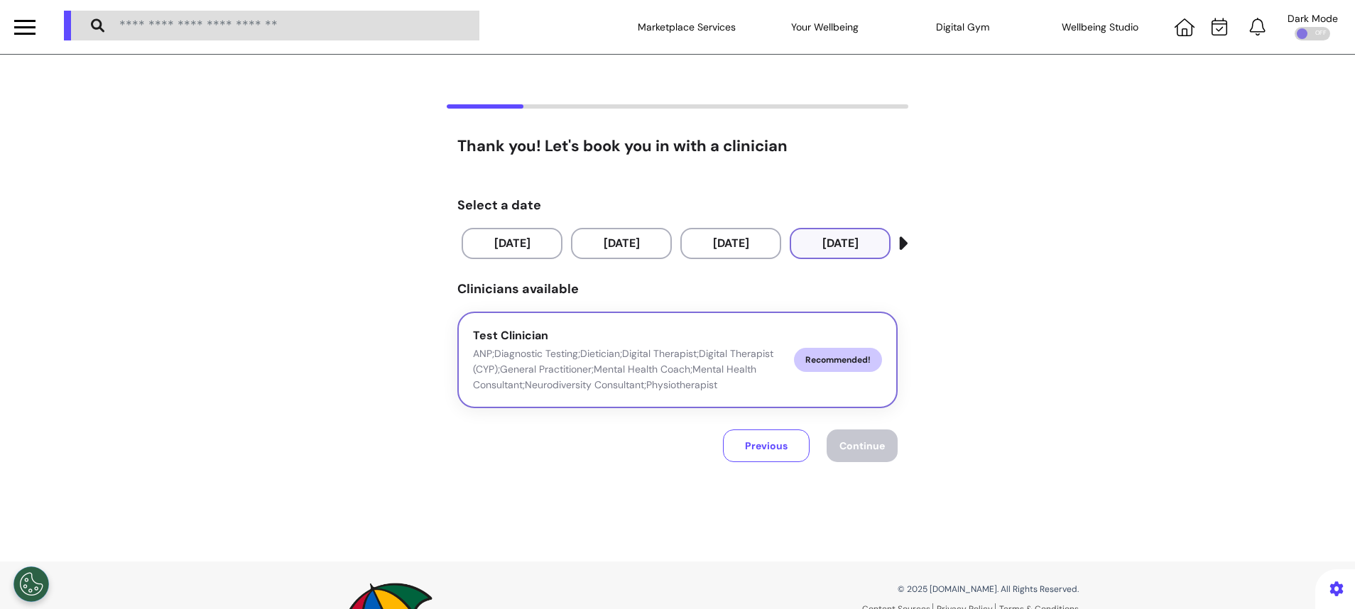
click at [668, 364] on p "ANP;Diagnostic Testing;Dietician;Digital Therapist;Digital Therapist (CYP);Gene…" at bounding box center [628, 369] width 310 height 47
click at [845, 441] on span "Continue" at bounding box center [862, 446] width 45 height 13
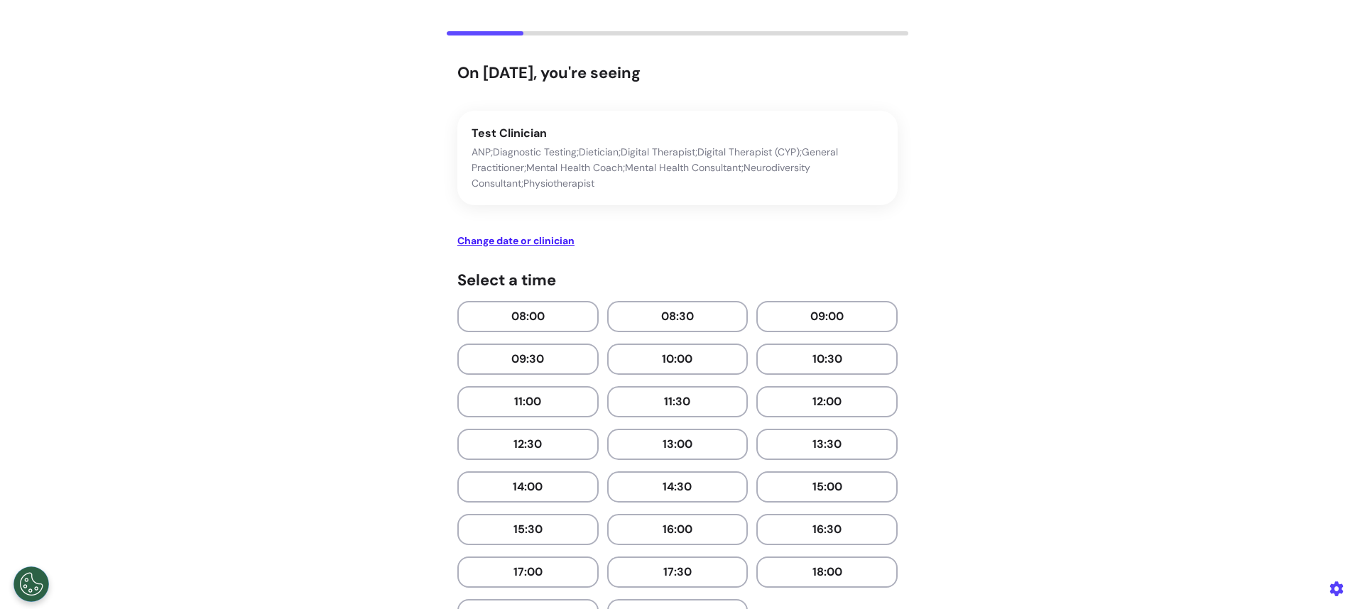
scroll to position [107, 0]
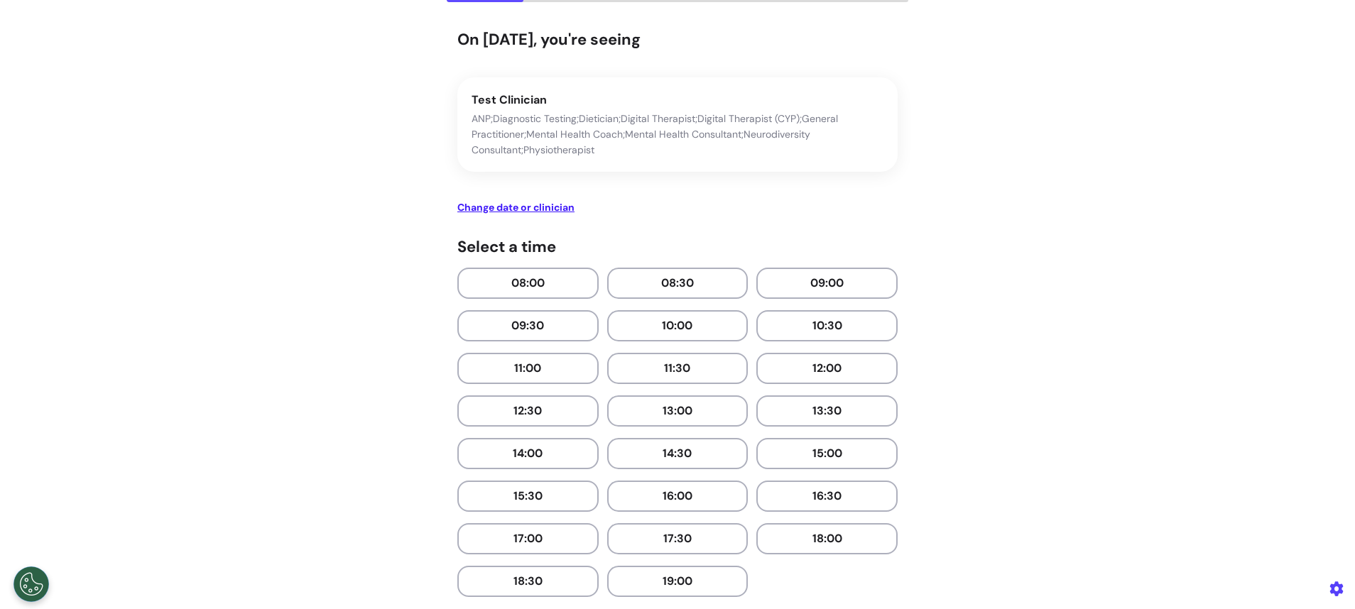
click at [487, 213] on button "Change date or clinician" at bounding box center [515, 207] width 117 height 15
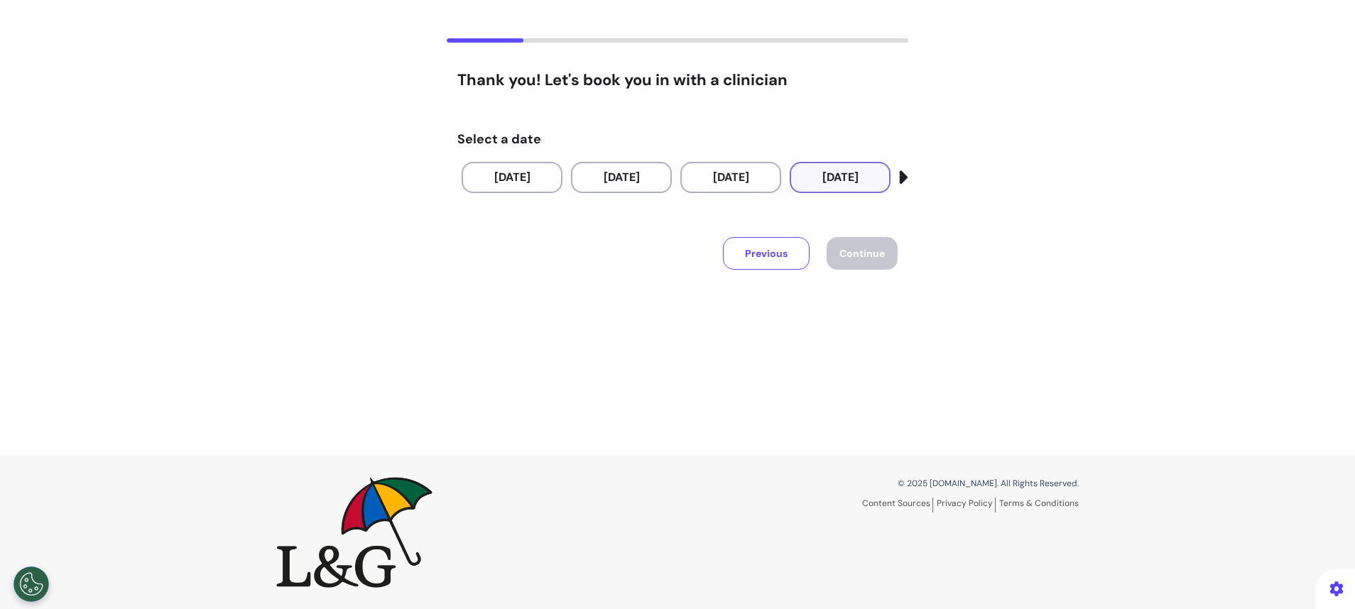
click at [818, 171] on button "22 Sep 2025" at bounding box center [840, 177] width 101 height 31
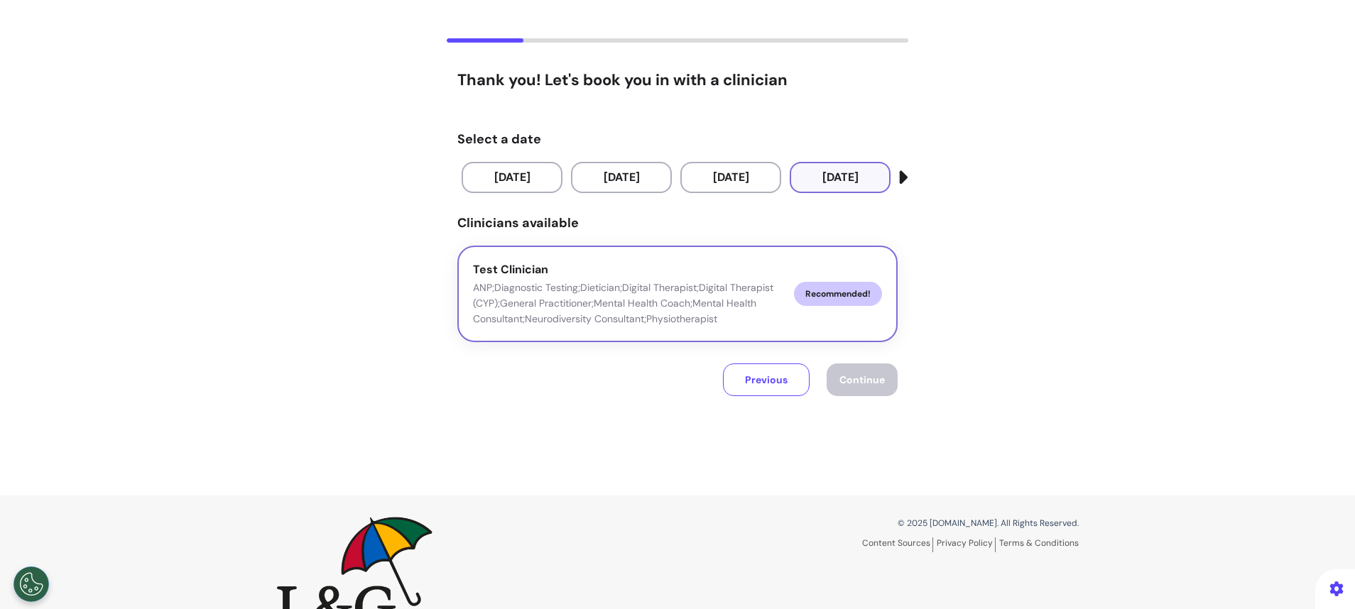
click at [753, 305] on p "ANP;Diagnostic Testing;Dietician;Digital Therapist;Digital Therapist (CYP);Gene…" at bounding box center [628, 303] width 310 height 47
click at [868, 381] on span "Continue" at bounding box center [862, 380] width 45 height 13
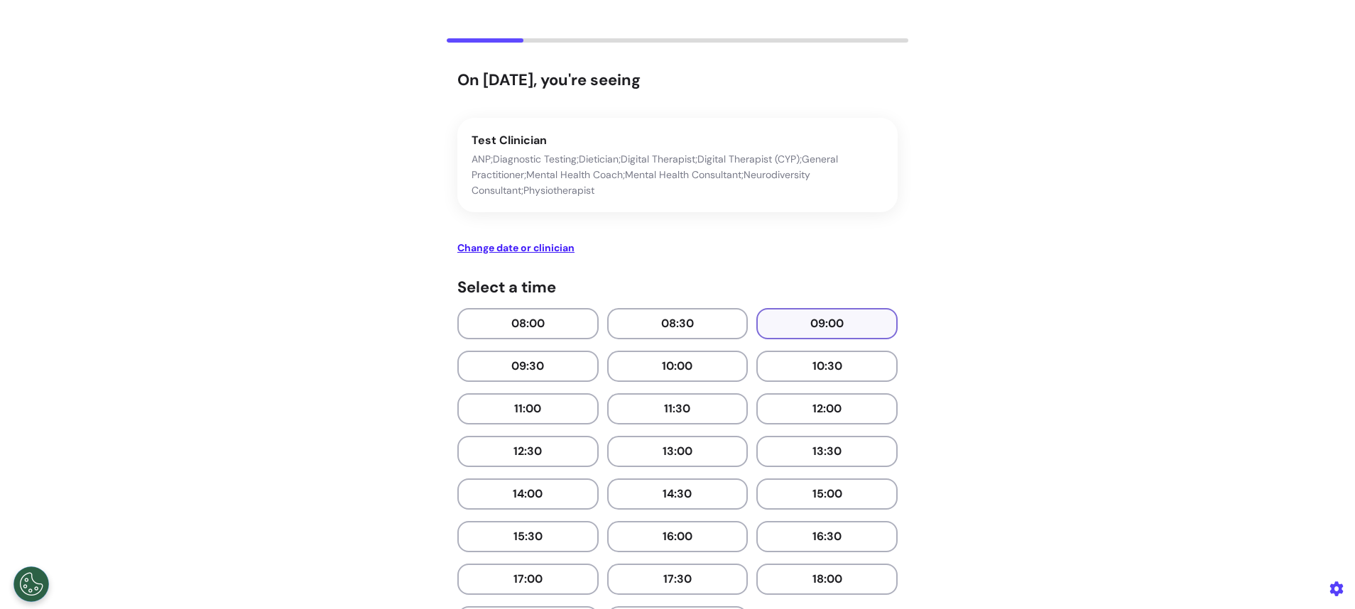
click at [835, 327] on button "09:00" at bounding box center [826, 323] width 141 height 31
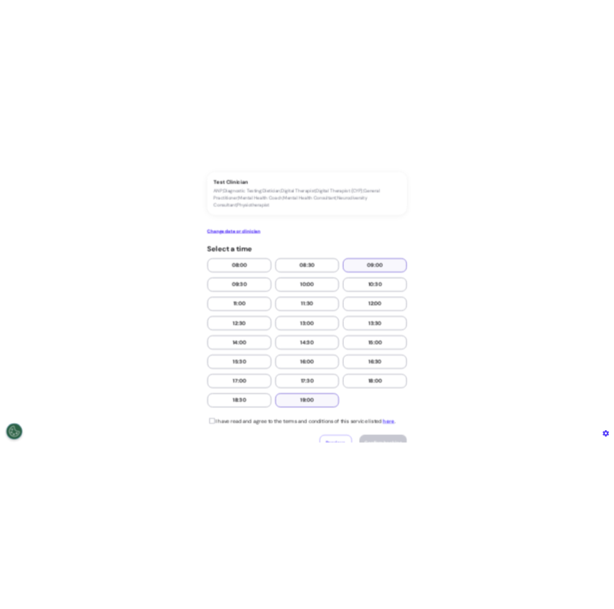
scroll to position [279, 0]
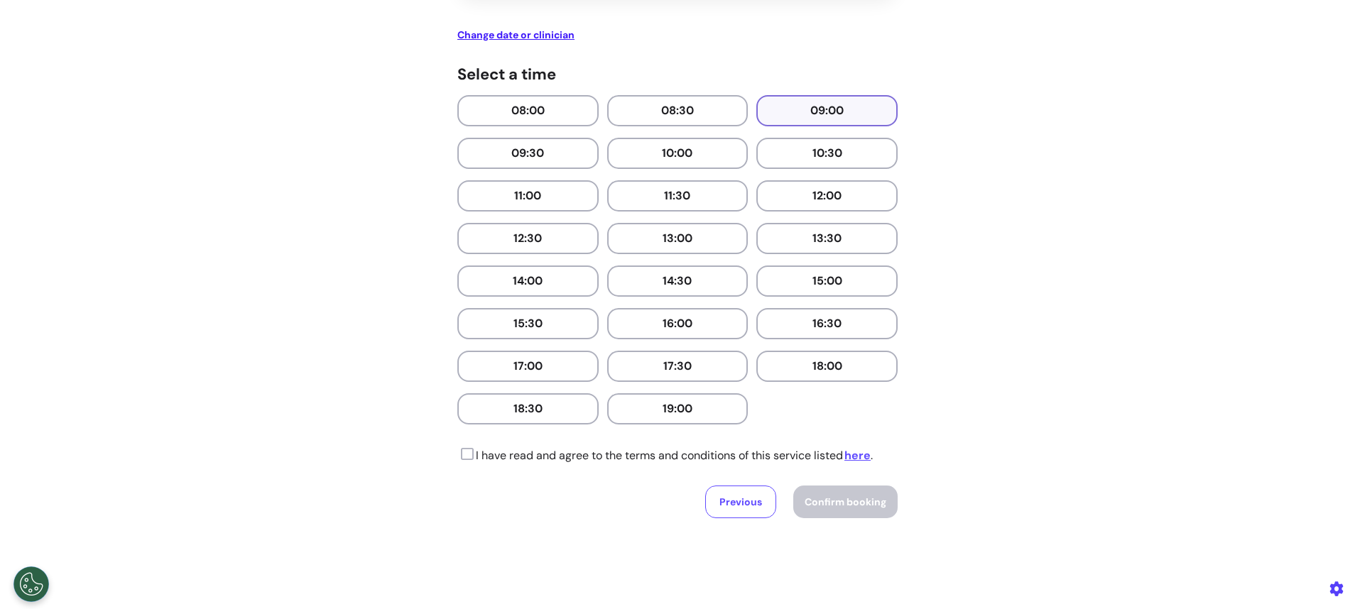
click at [462, 455] on icon at bounding box center [465, 455] width 16 height 14
click at [848, 506] on span "Confirm booking" at bounding box center [846, 502] width 82 height 13
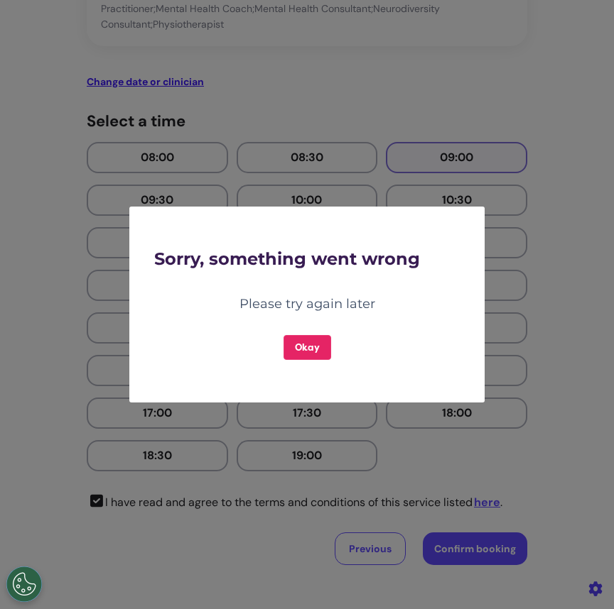
click at [295, 349] on button "Okay" at bounding box center [307, 347] width 48 height 25
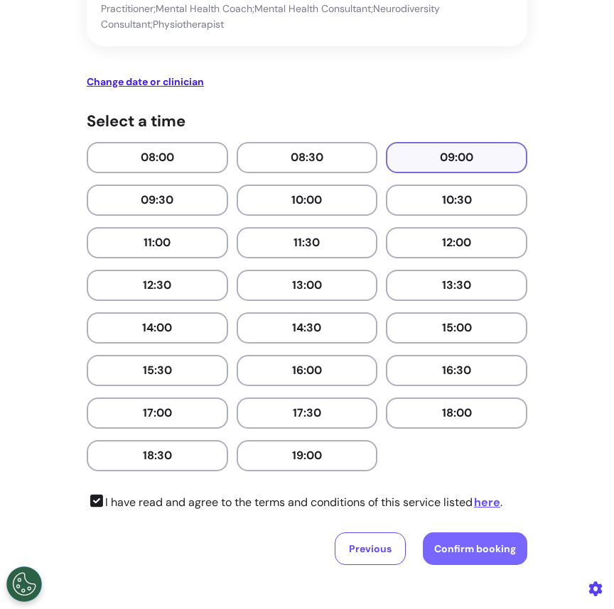
click at [473, 541] on span "Confirm booking" at bounding box center [475, 549] width 82 height 13
